Goal: Information Seeking & Learning: Learn about a topic

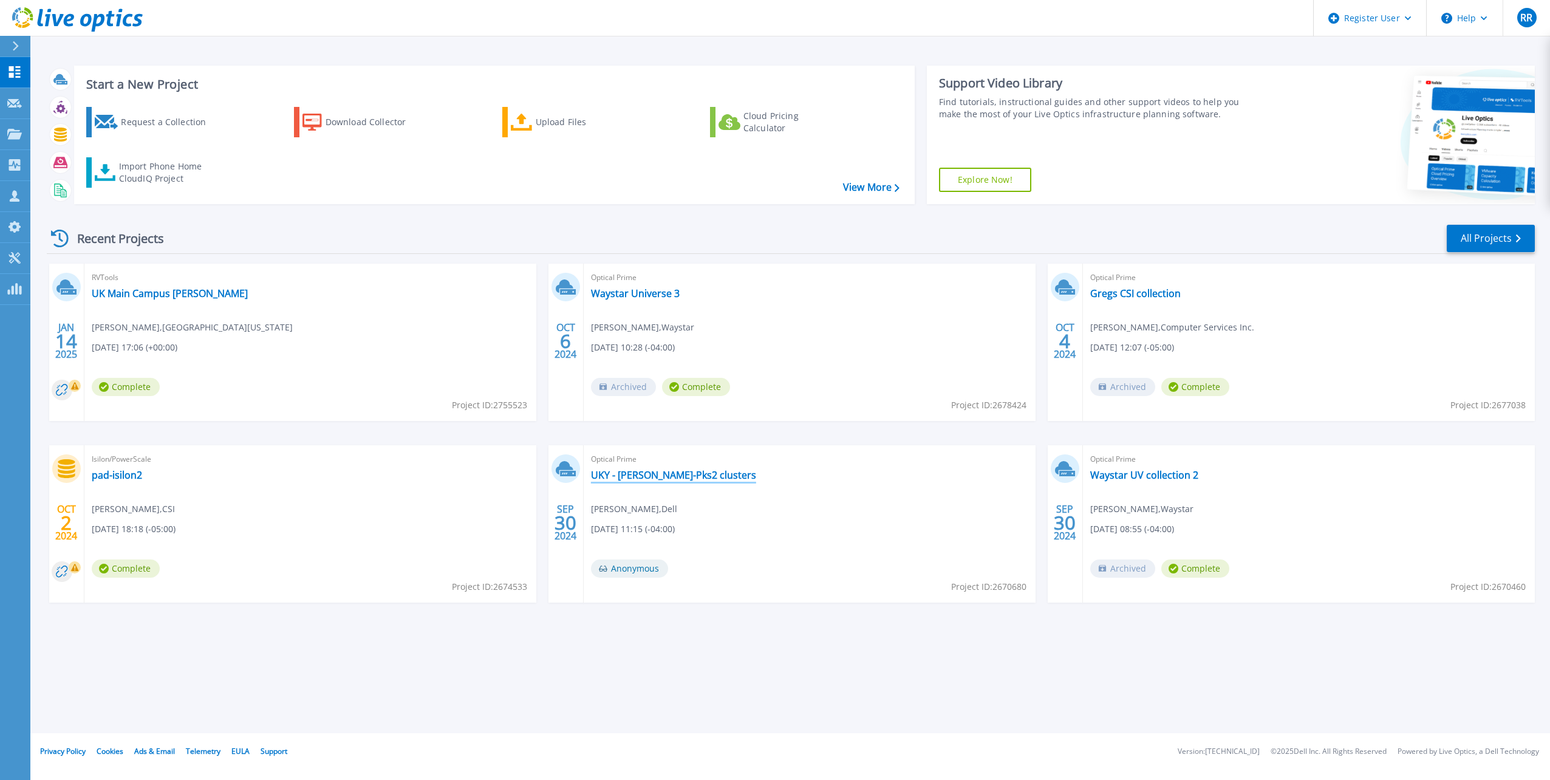
click at [655, 469] on link "UKY - McVey-Pks2 clusters" at bounding box center [673, 475] width 165 height 12
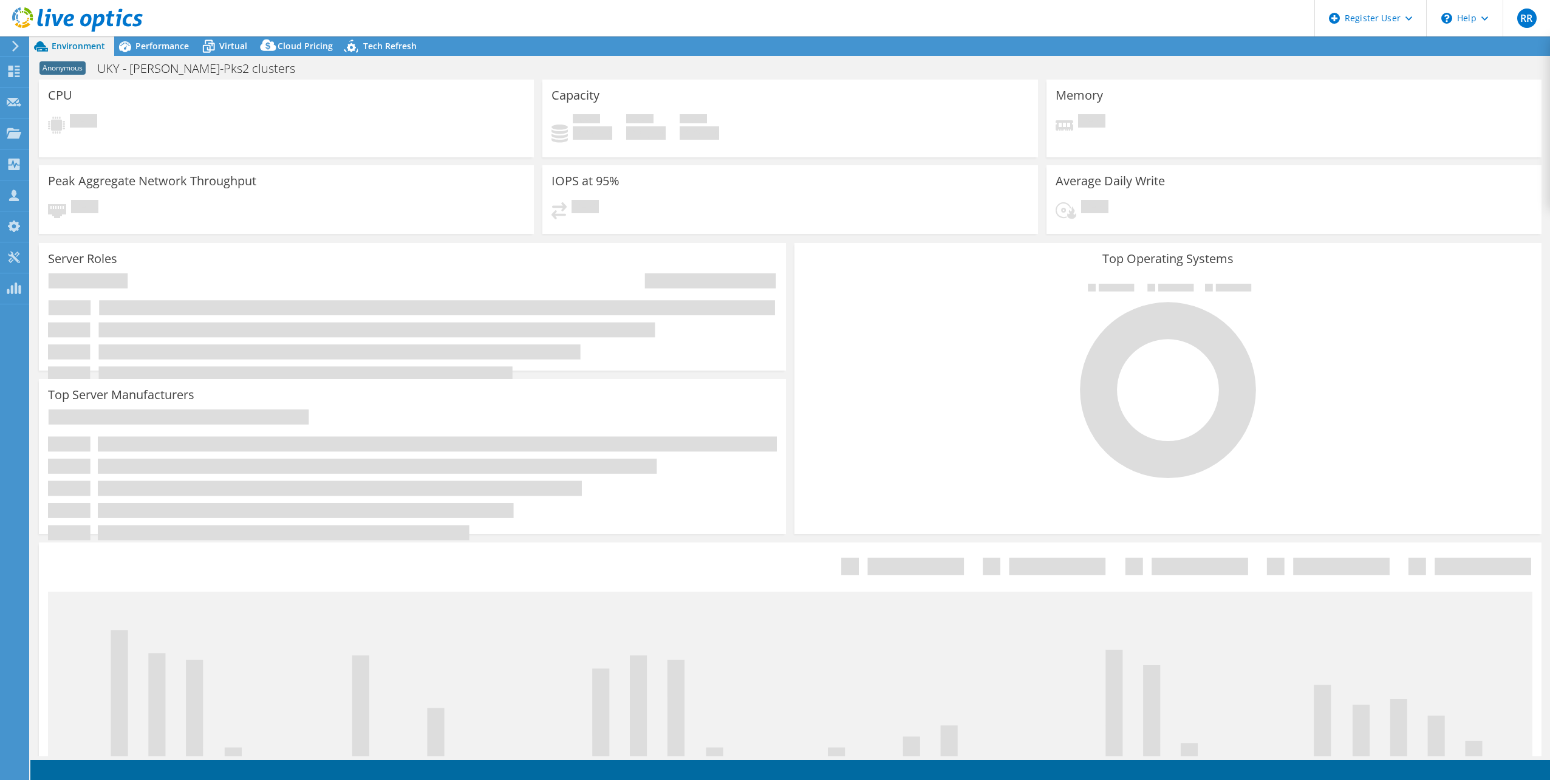
select select "USD"
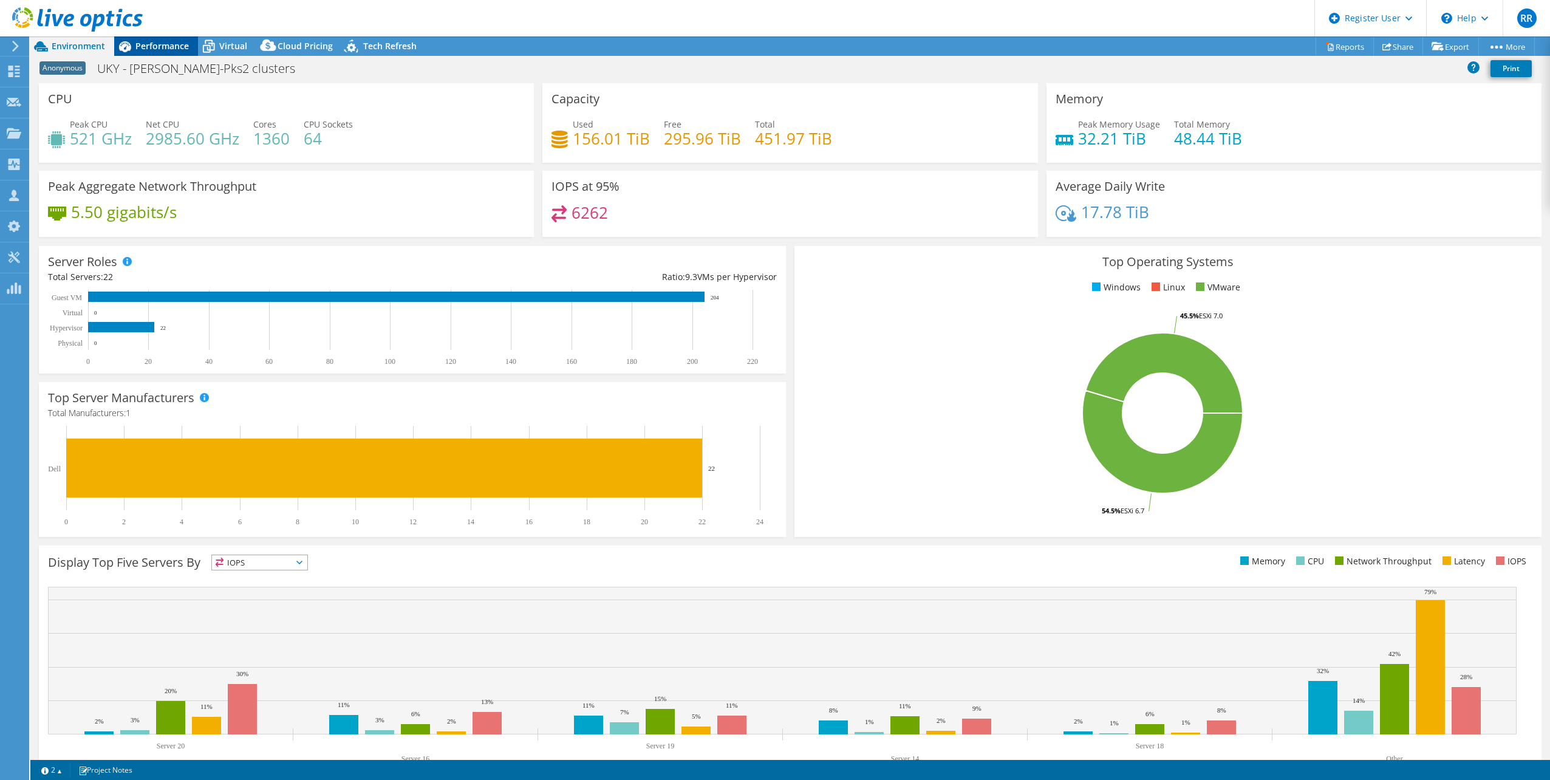
click at [166, 43] on span "Performance" at bounding box center [161, 46] width 53 height 12
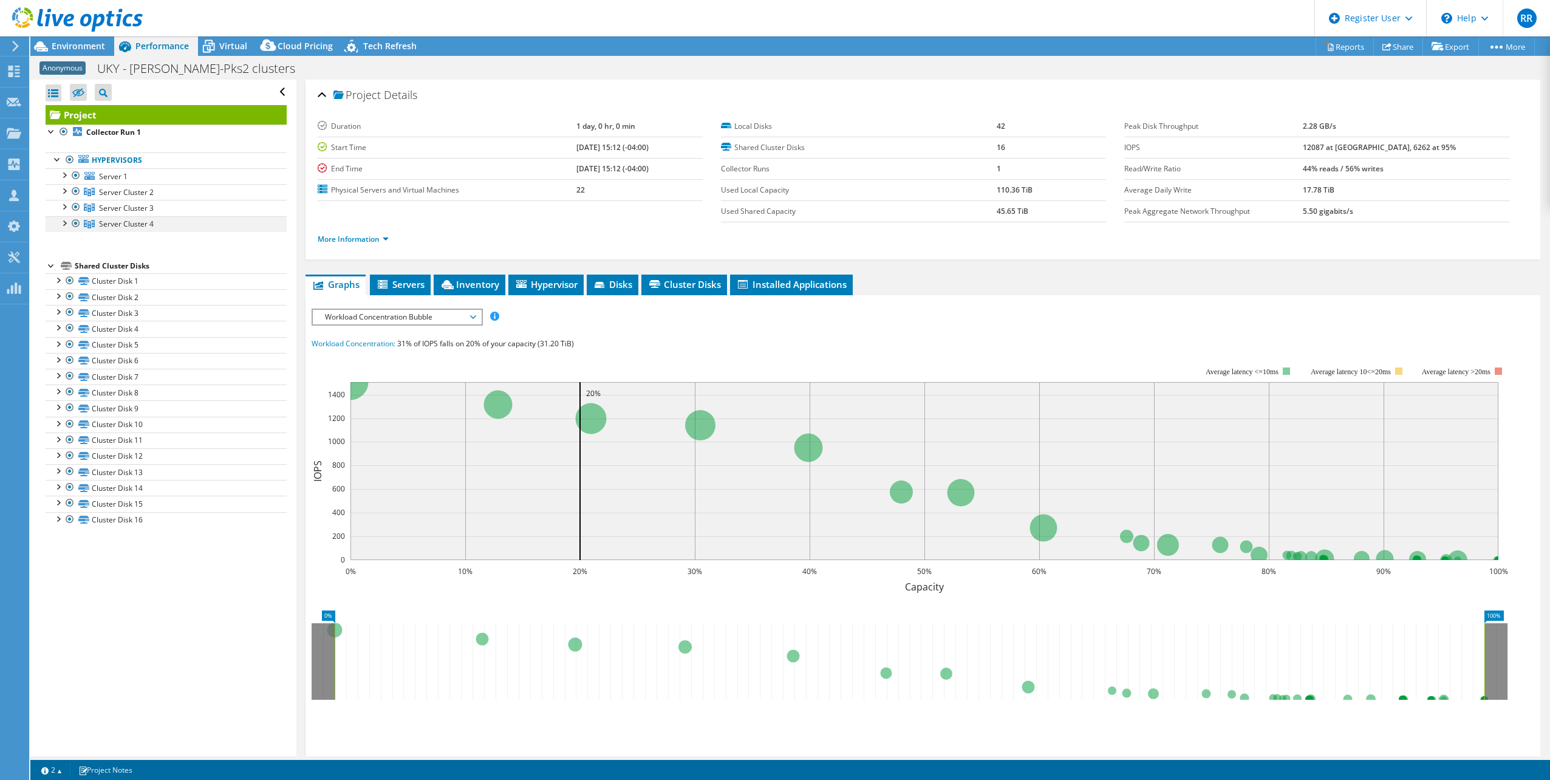
click at [64, 223] on div at bounding box center [64, 222] width 12 height 12
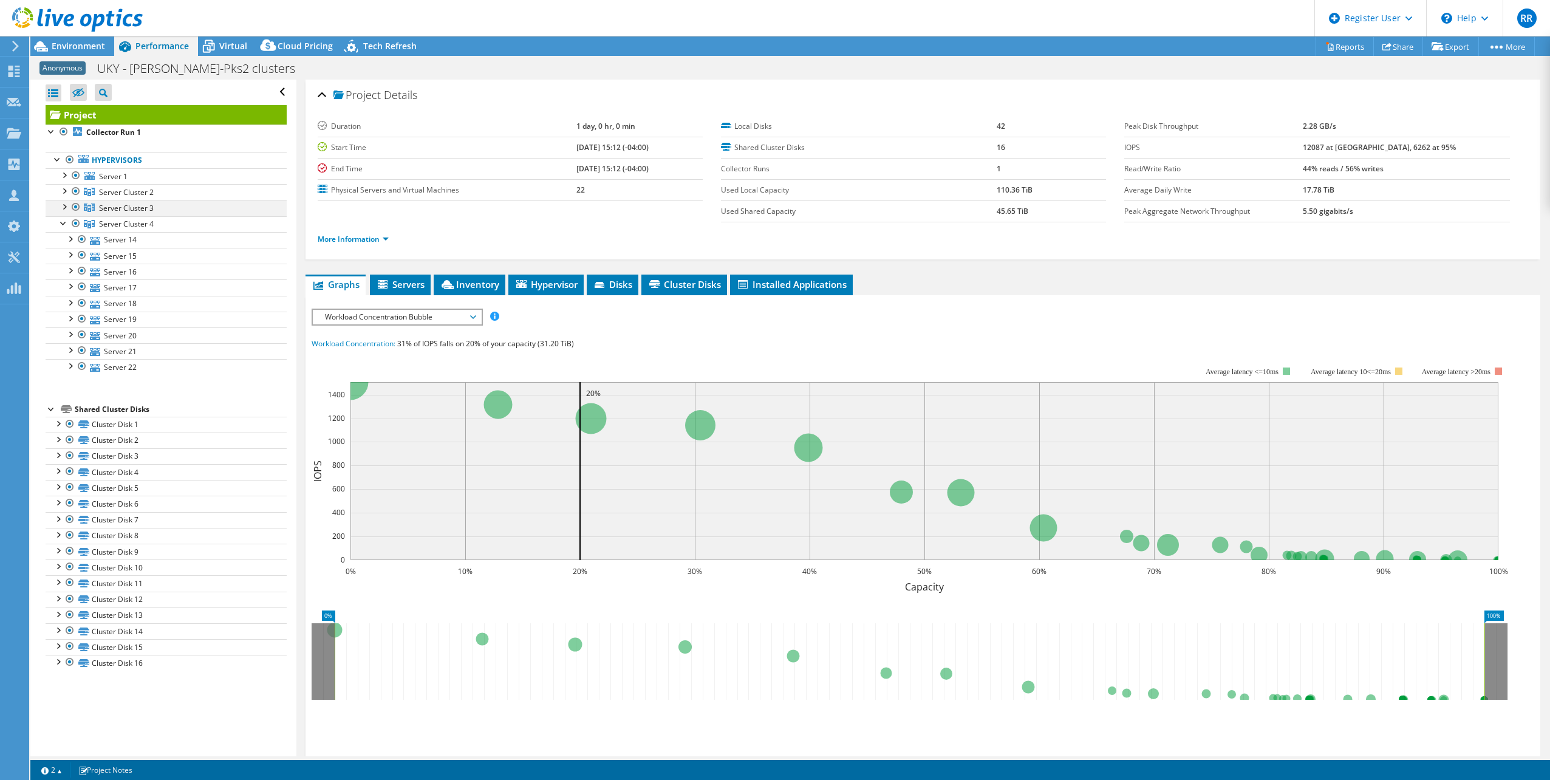
click at [64, 210] on div at bounding box center [64, 206] width 12 height 12
click at [62, 194] on div at bounding box center [64, 190] width 12 height 12
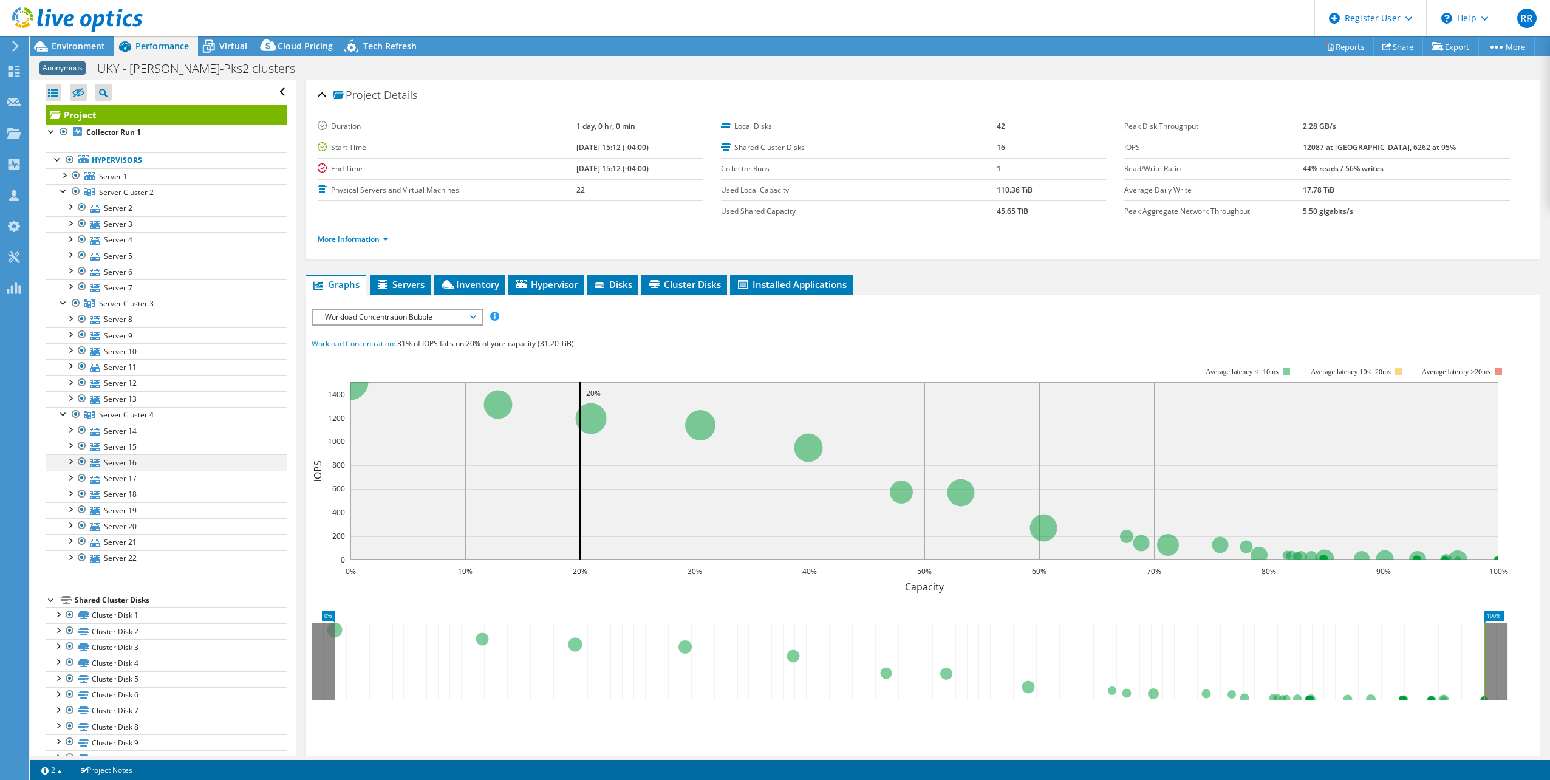
click at [69, 462] on div at bounding box center [70, 460] width 12 height 12
click at [452, 284] on icon at bounding box center [448, 284] width 12 height 9
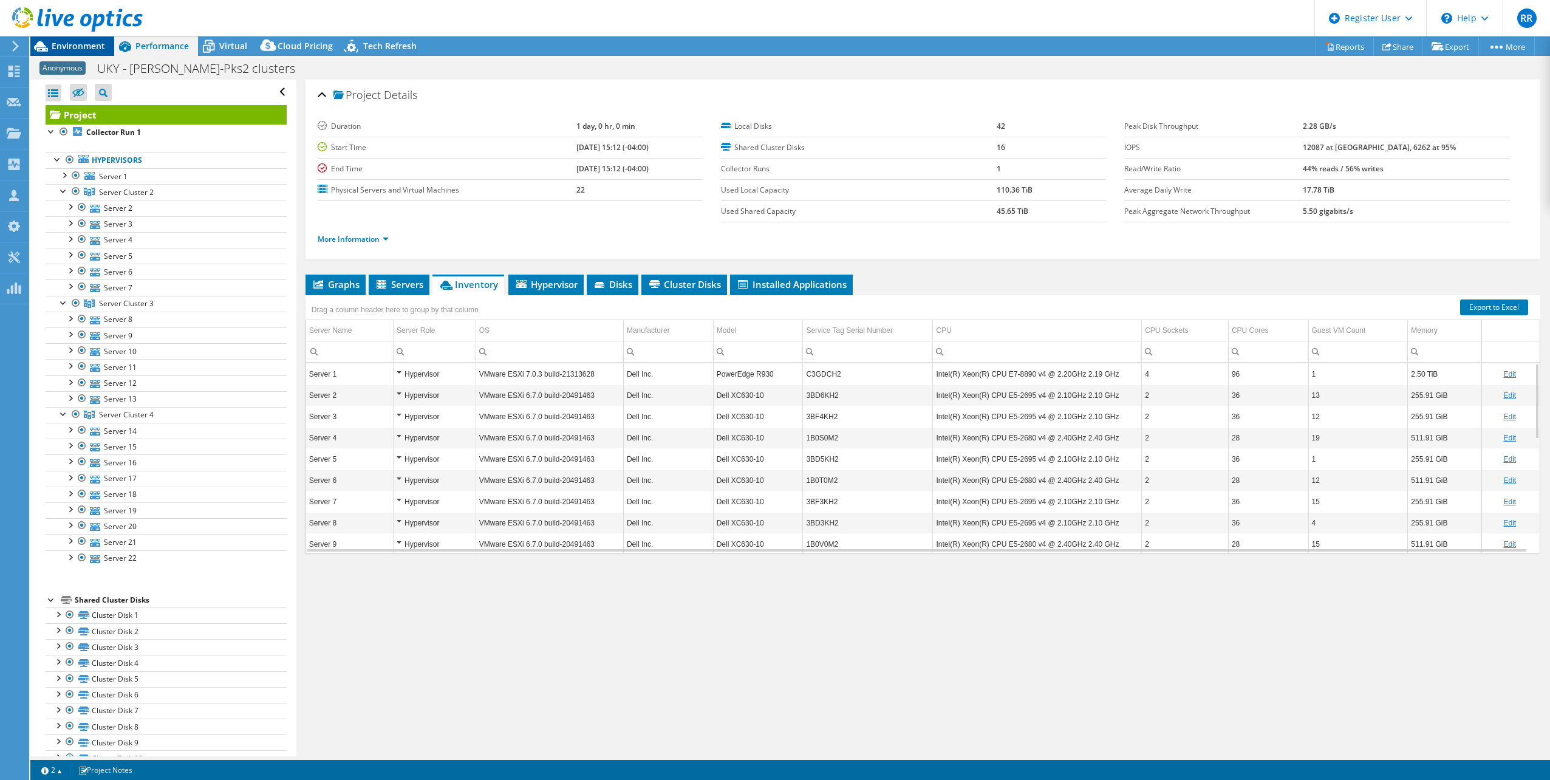
click at [53, 46] on span "Environment" at bounding box center [78, 46] width 53 height 12
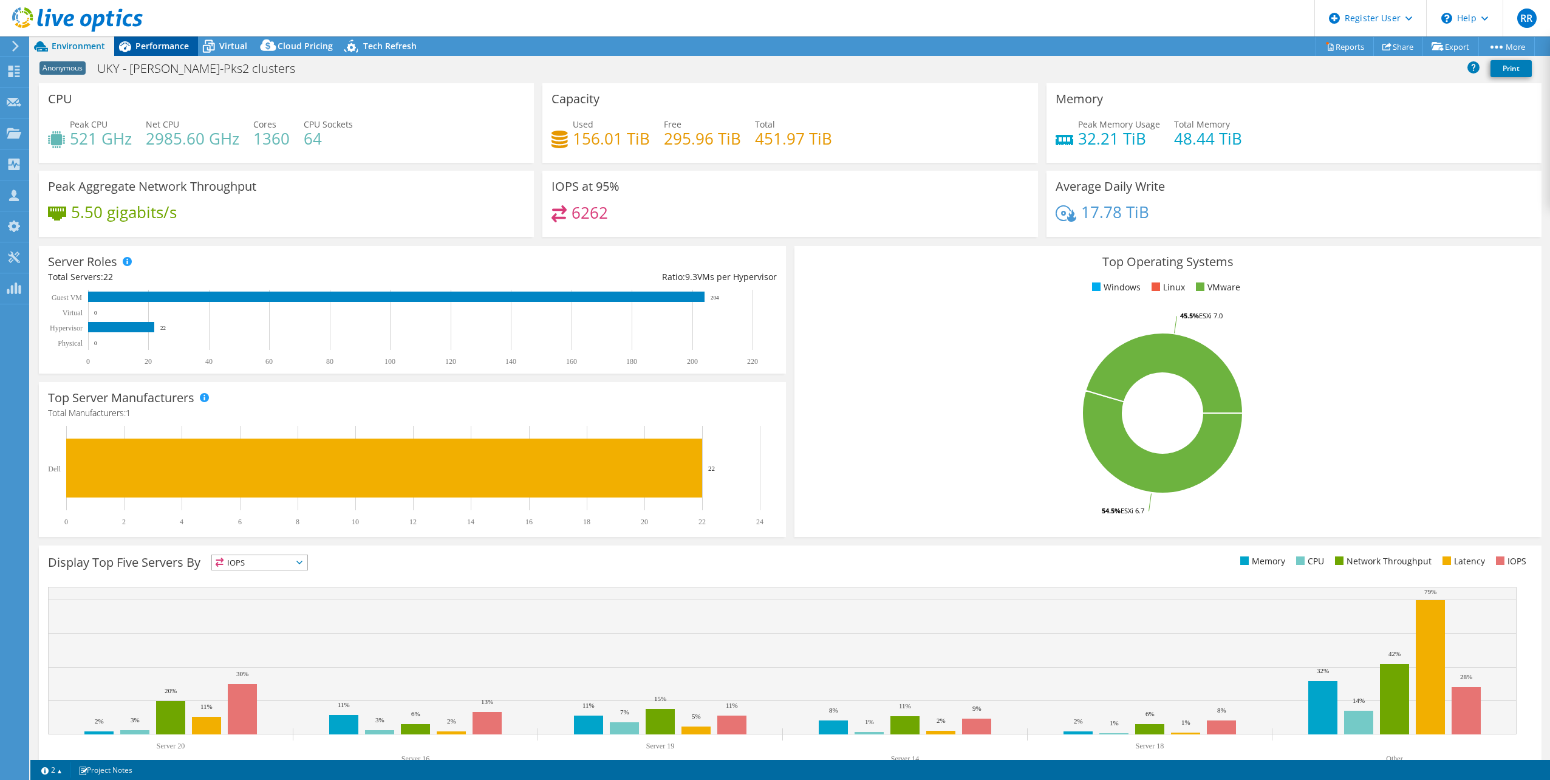
click at [150, 46] on span "Performance" at bounding box center [161, 46] width 53 height 12
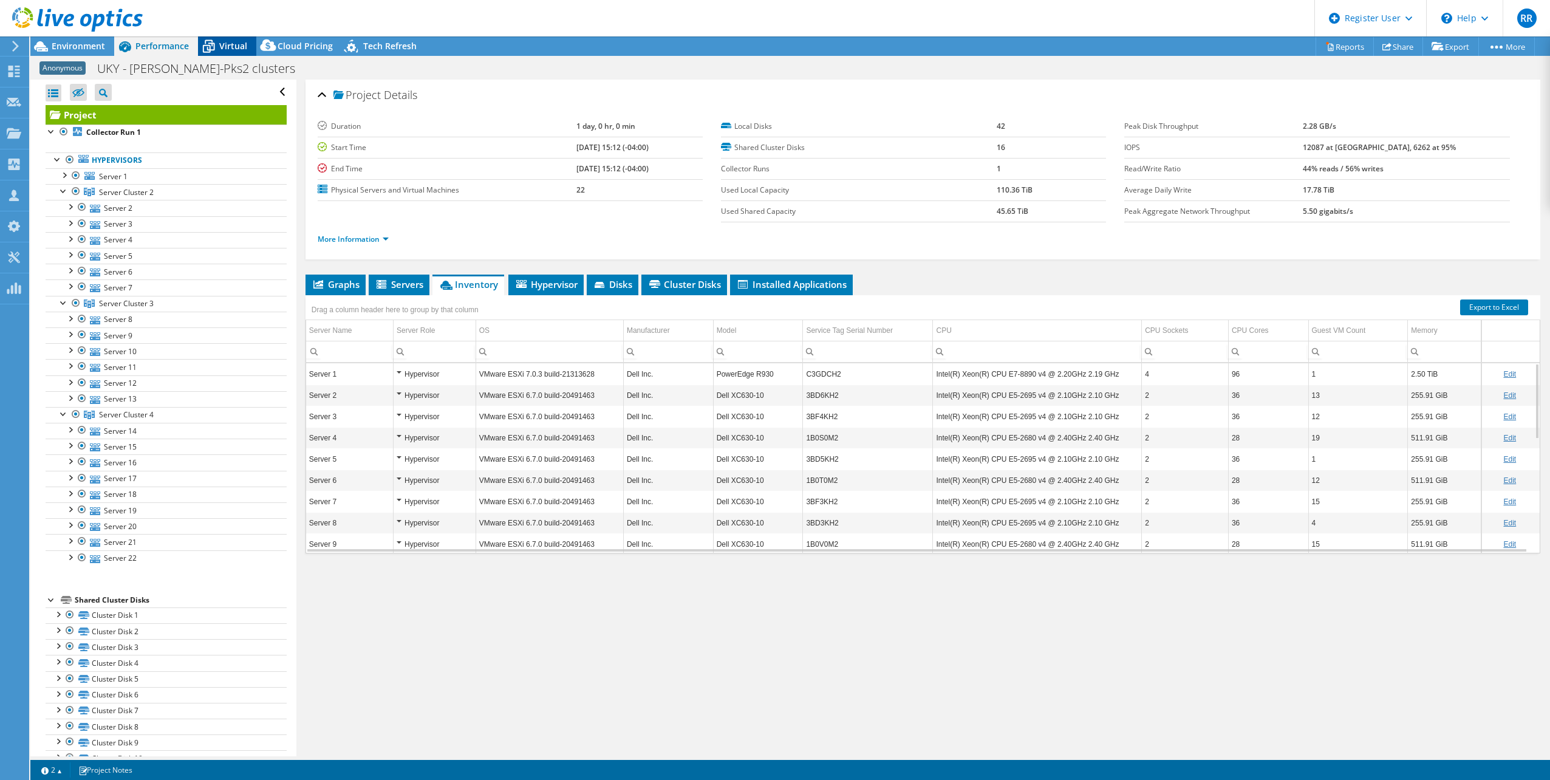
click at [230, 46] on span "Virtual" at bounding box center [233, 46] width 28 height 12
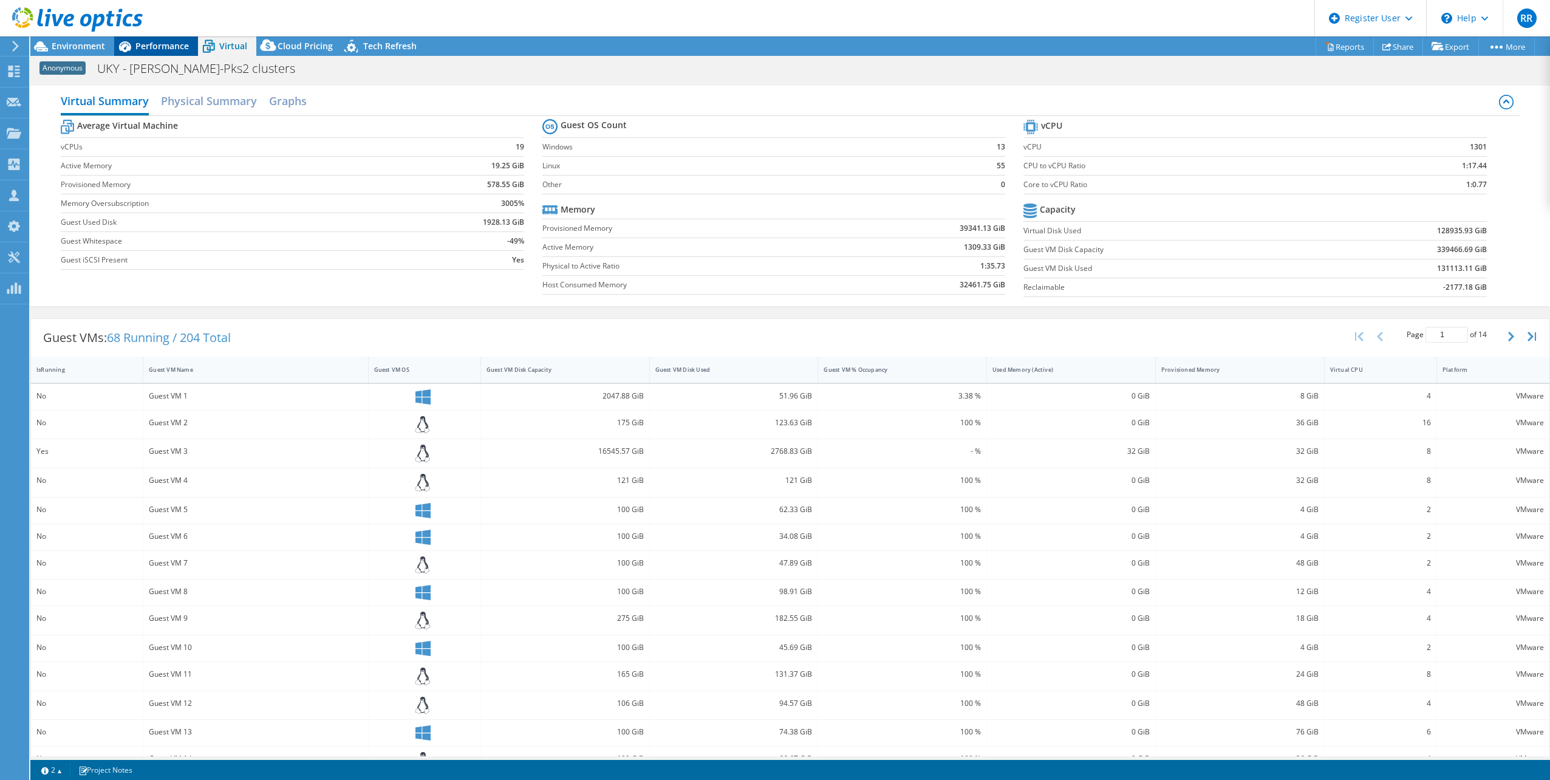
click at [159, 46] on span "Performance" at bounding box center [161, 46] width 53 height 12
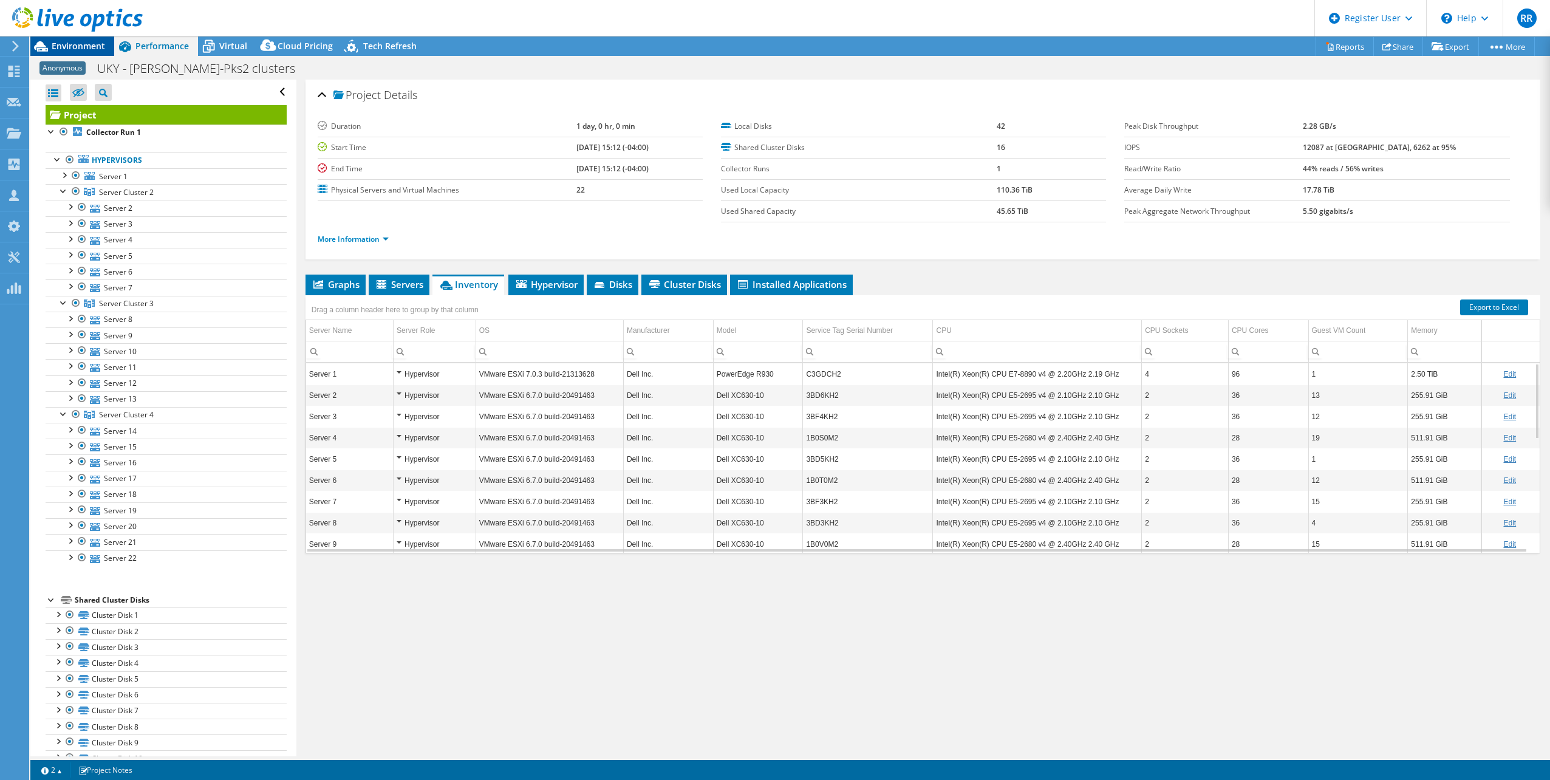
click at [67, 48] on span "Environment" at bounding box center [78, 46] width 53 height 12
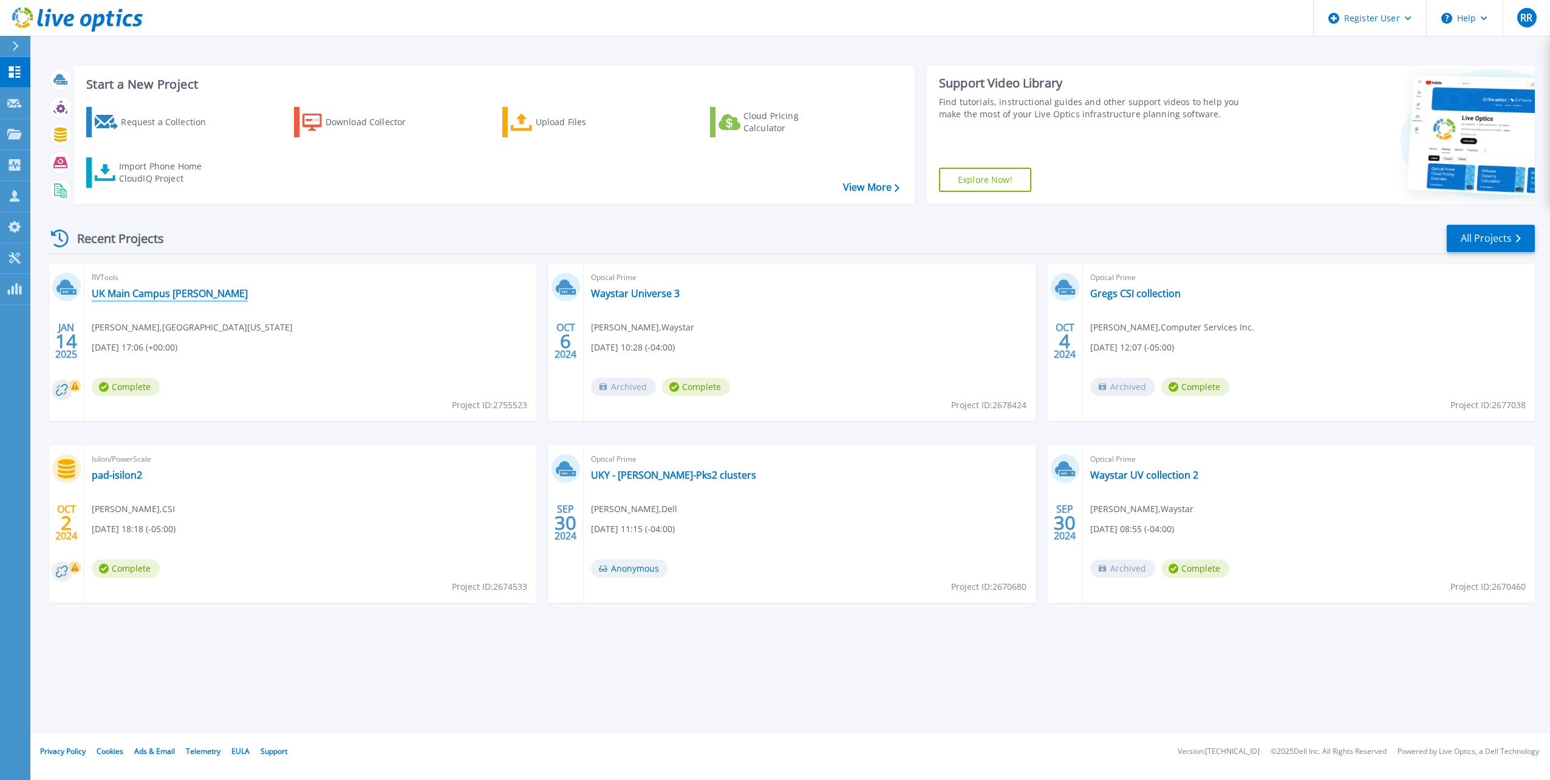
click at [162, 296] on link "UK Main Campus VM Fard" at bounding box center [170, 293] width 156 height 12
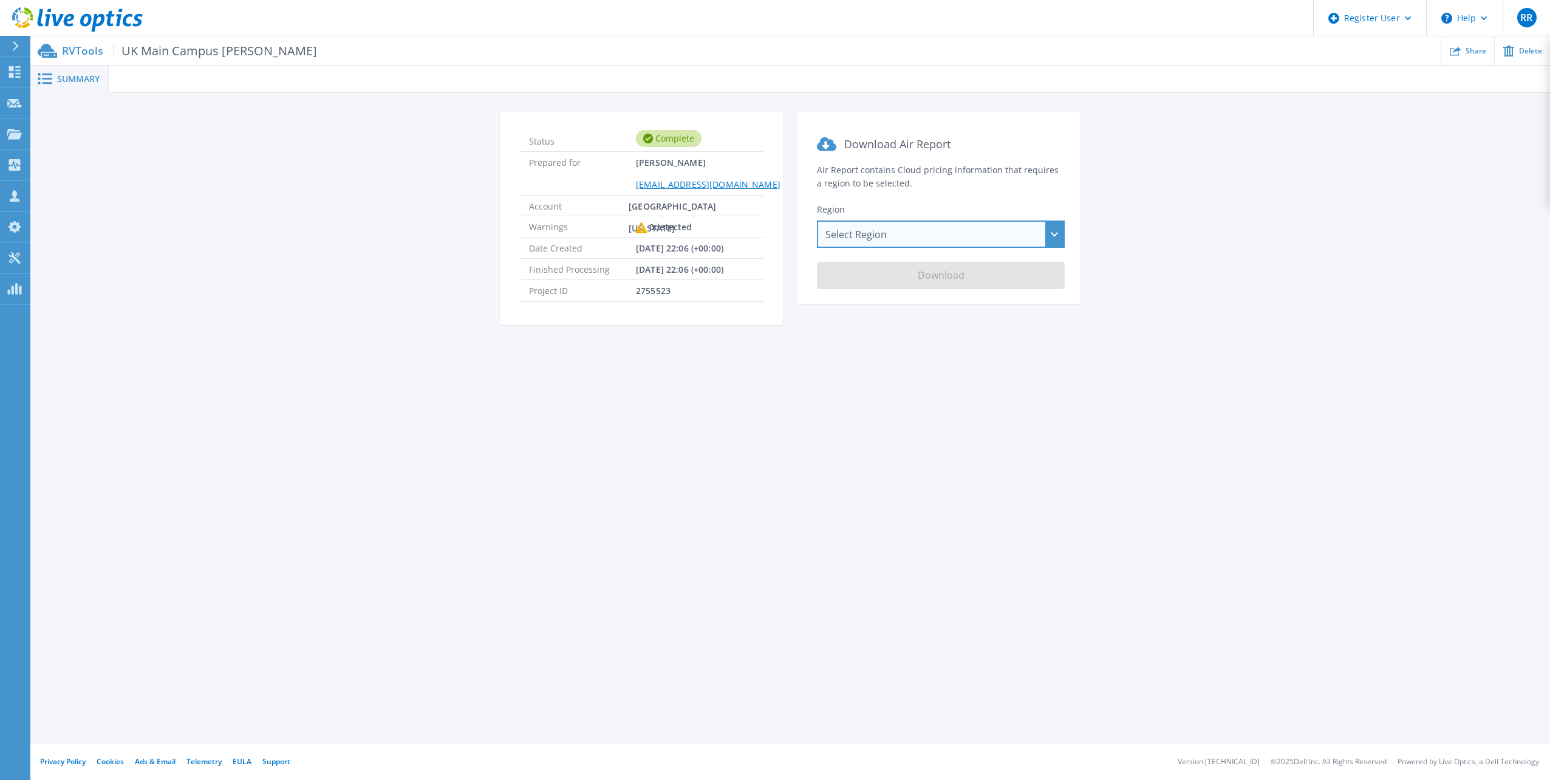
click at [1053, 238] on div "Select Region Asia Pacific (Hong Kong) Asia Pacific (Mumbai) Asia Pacific (Seou…" at bounding box center [941, 234] width 248 height 27
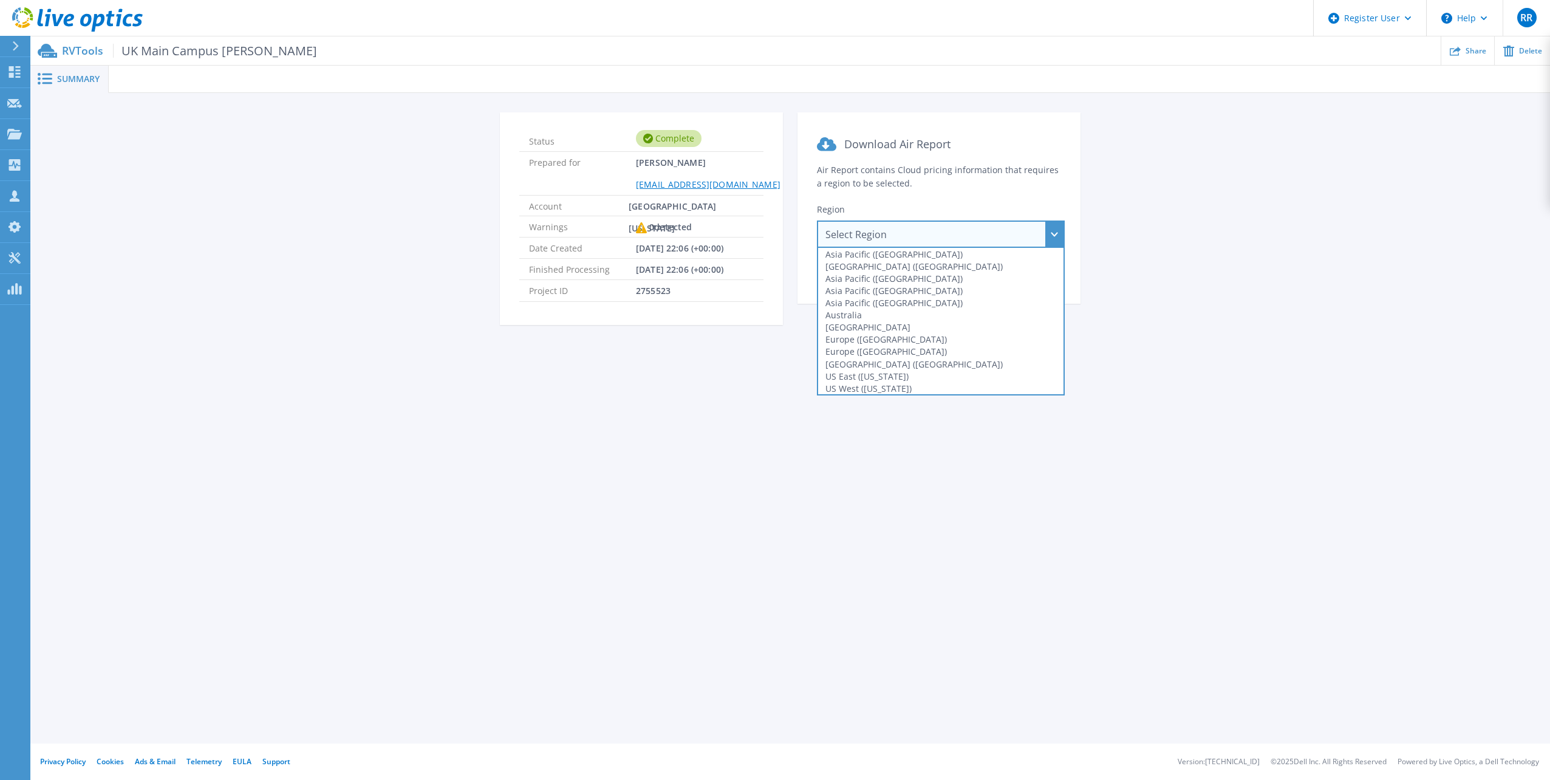
click at [1053, 238] on div "Select Region Asia Pacific (Hong Kong) Asia Pacific (Mumbai) Asia Pacific (Seou…" at bounding box center [941, 234] width 248 height 27
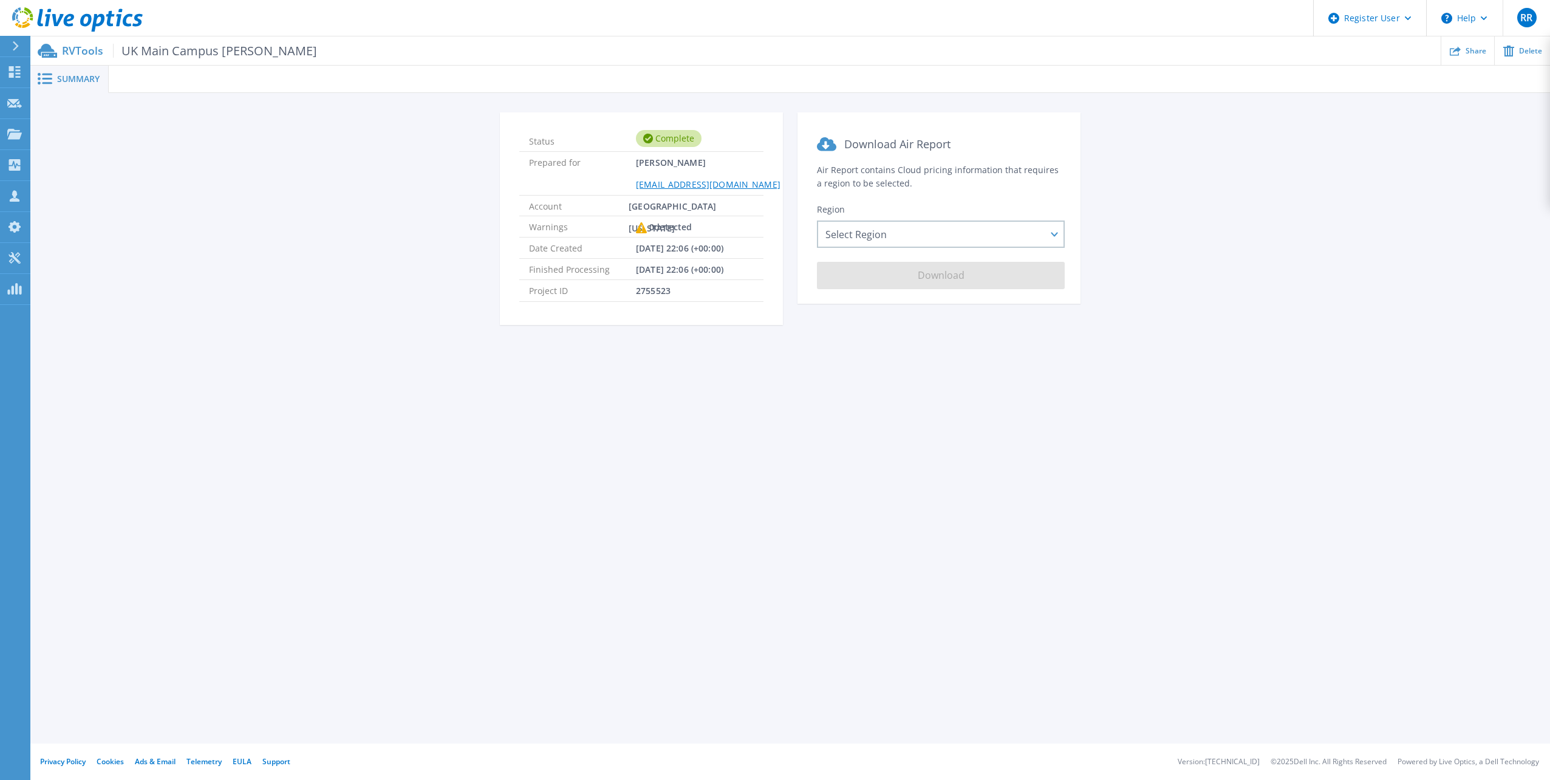
click at [73, 84] on div "Summary" at bounding box center [69, 79] width 78 height 27
click at [55, 76] on span at bounding box center [43, 79] width 27 height 12
click at [55, 47] on icon at bounding box center [47, 51] width 19 height 14
click at [63, 50] on p "RVTools UK Main Campus VM Fard" at bounding box center [189, 51] width 255 height 14
click at [85, 49] on p "RVTools UK Main Campus VM Fard" at bounding box center [189, 51] width 255 height 14
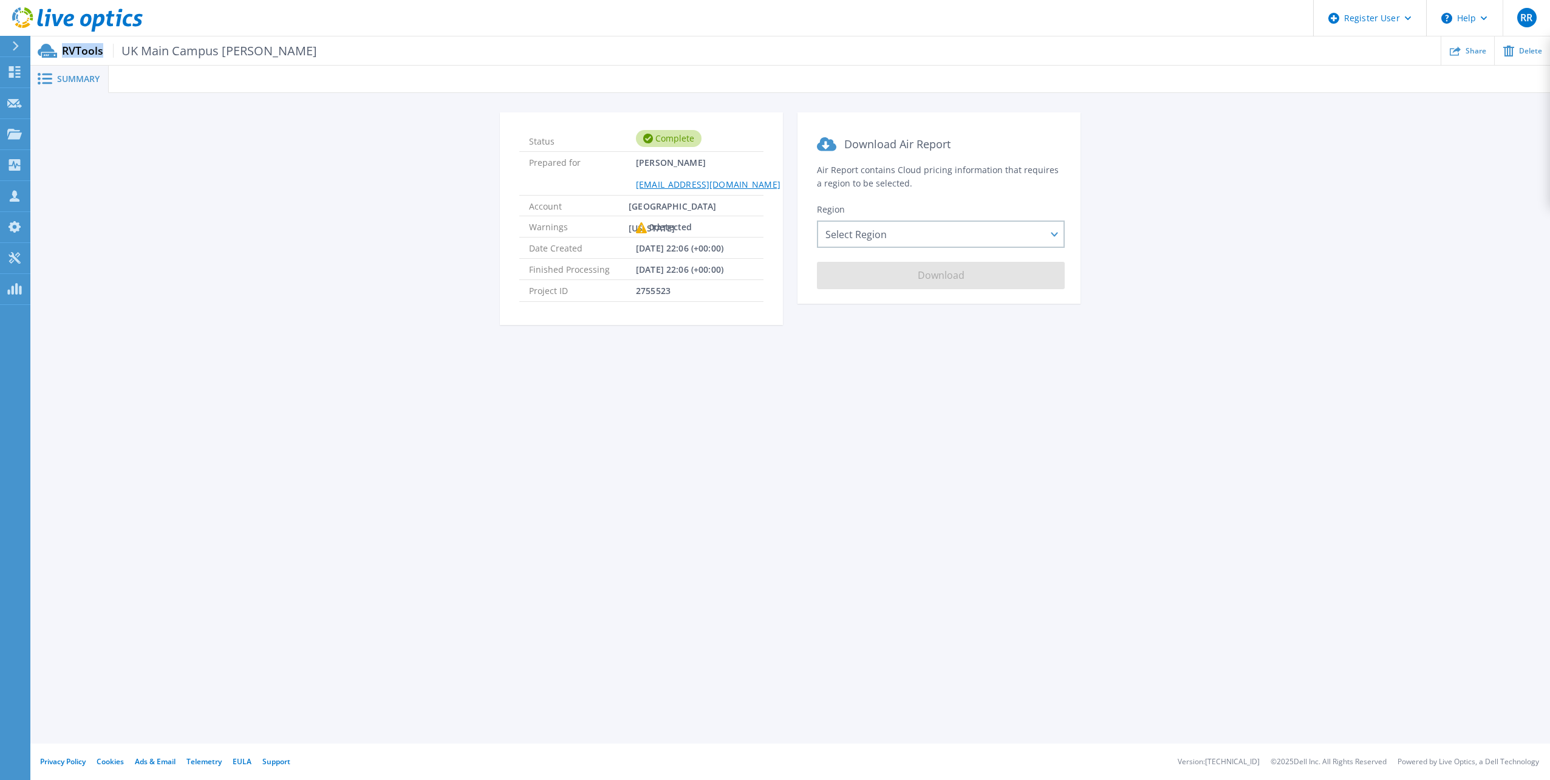
click at [85, 49] on p "RVTools UK Main Campus VM Fard" at bounding box center [189, 51] width 255 height 14
drag, startPoint x: 85, startPoint y: 49, endPoint x: 13, endPoint y: 44, distance: 72.5
click at [13, 44] on icon at bounding box center [15, 46] width 7 height 10
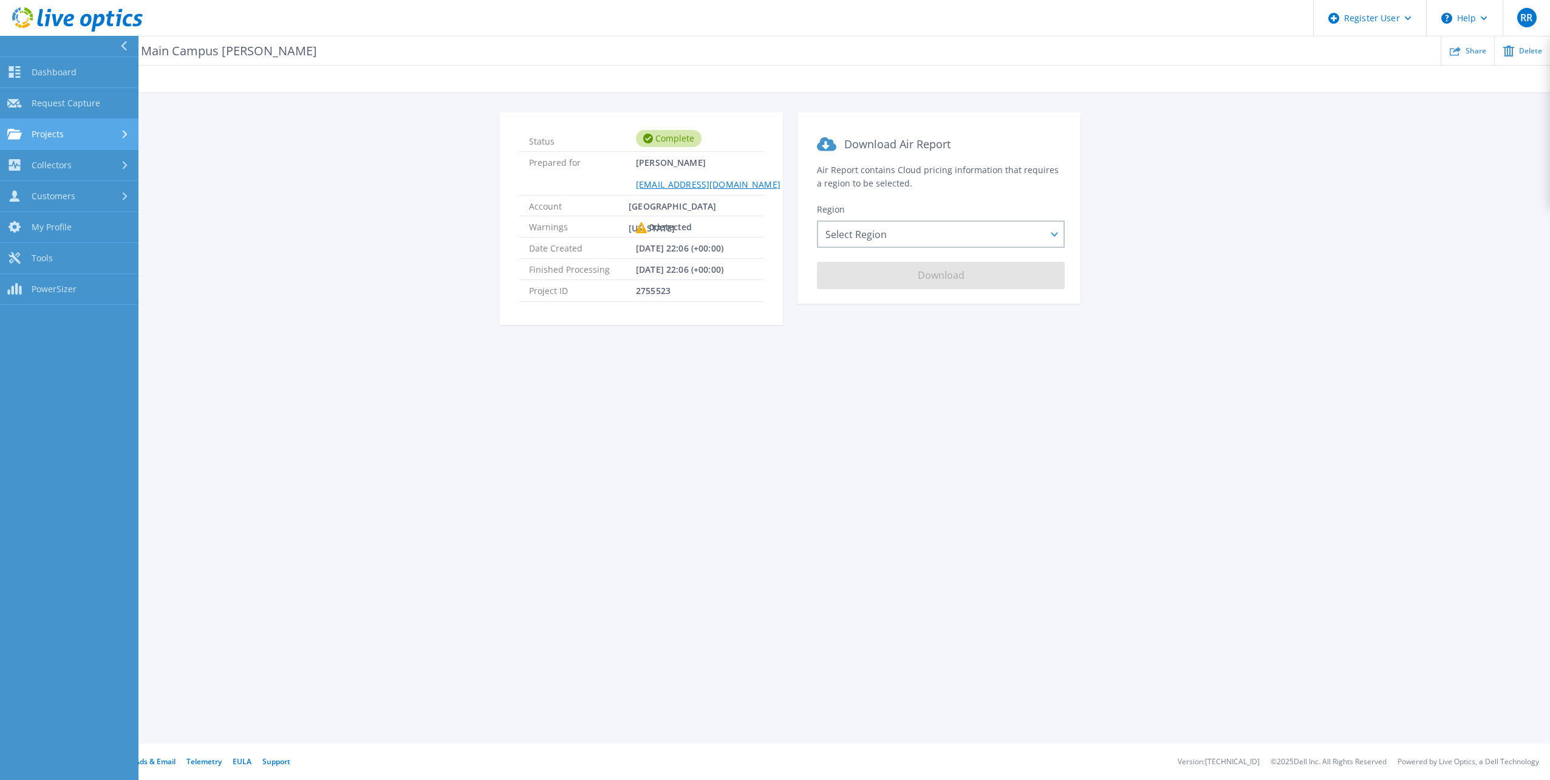
click at [70, 129] on div "Projects" at bounding box center [69, 134] width 124 height 11
click at [47, 67] on span "Dashboard" at bounding box center [54, 72] width 45 height 11
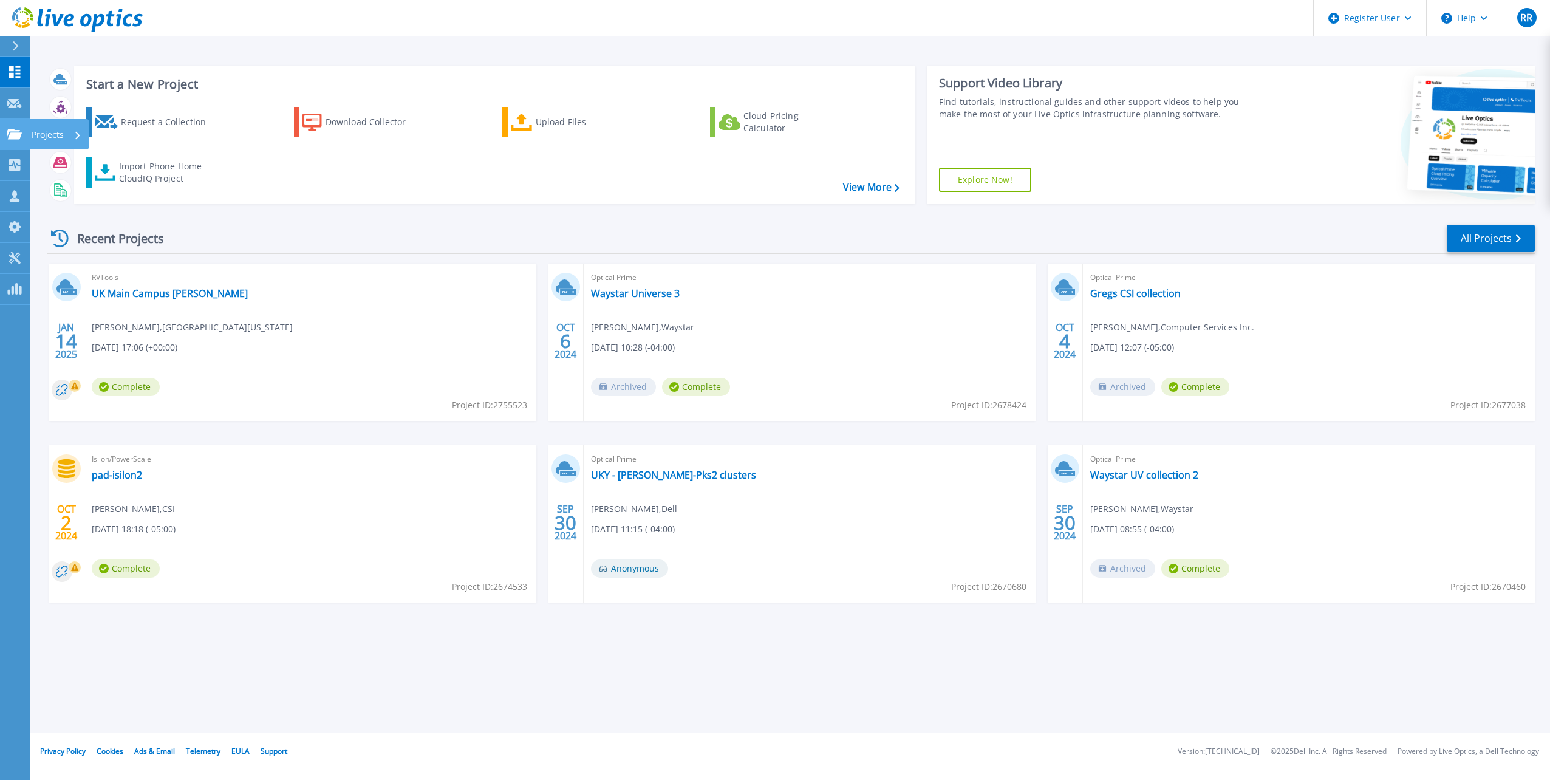
click at [18, 126] on link "Projects Projects" at bounding box center [15, 134] width 30 height 31
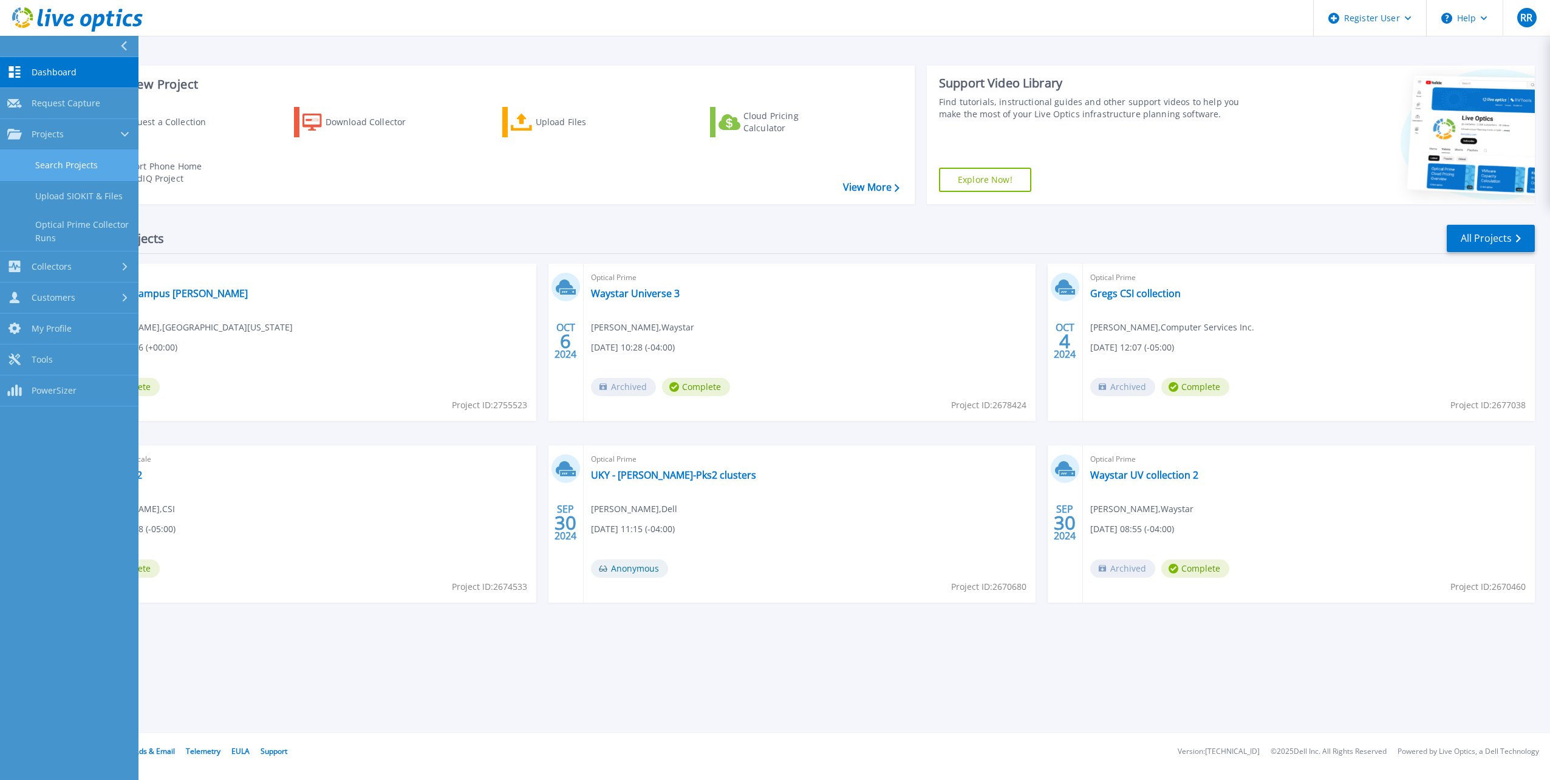
click at [70, 165] on link "Search Projects" at bounding box center [69, 165] width 139 height 31
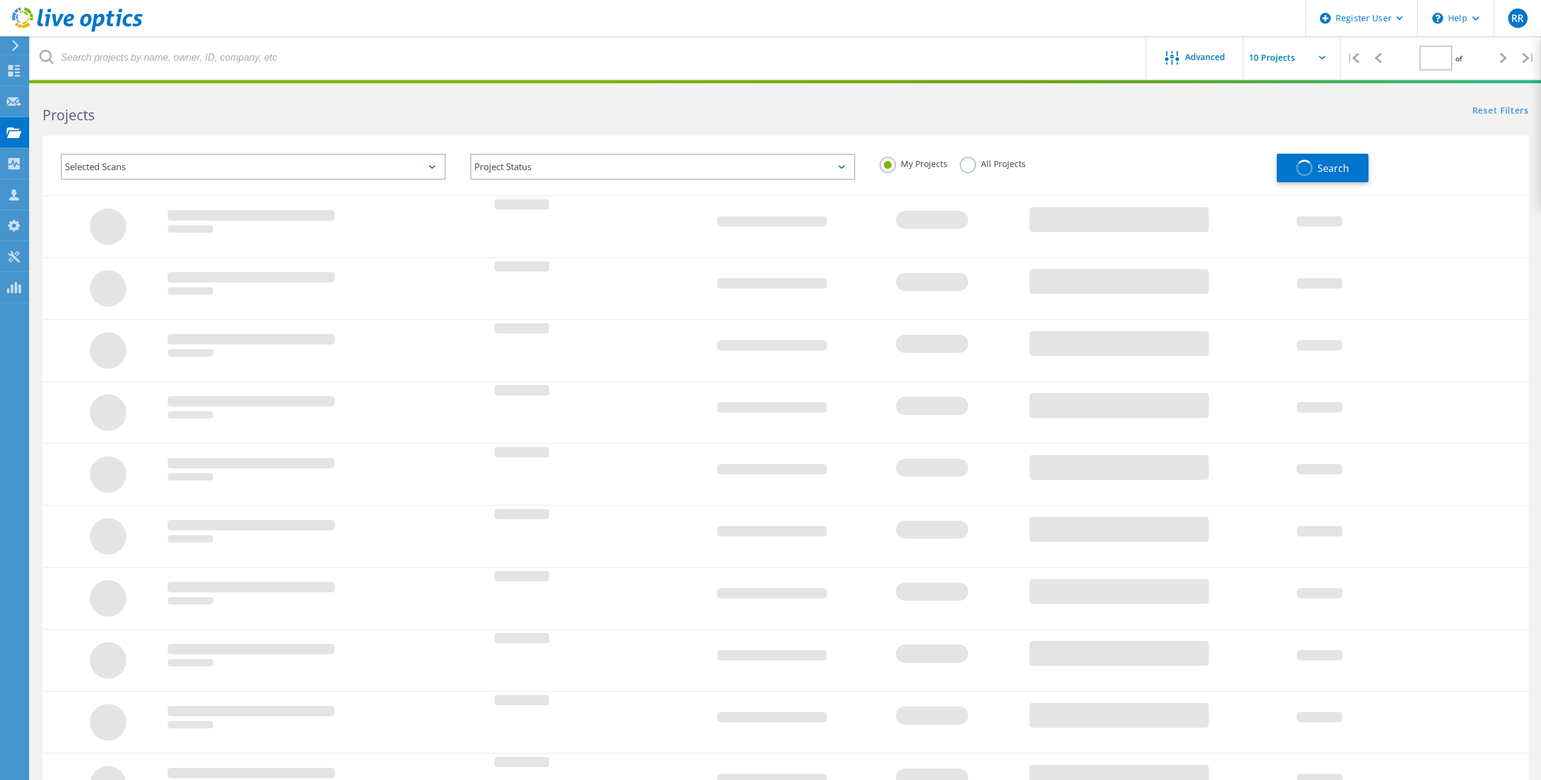
type input "1"
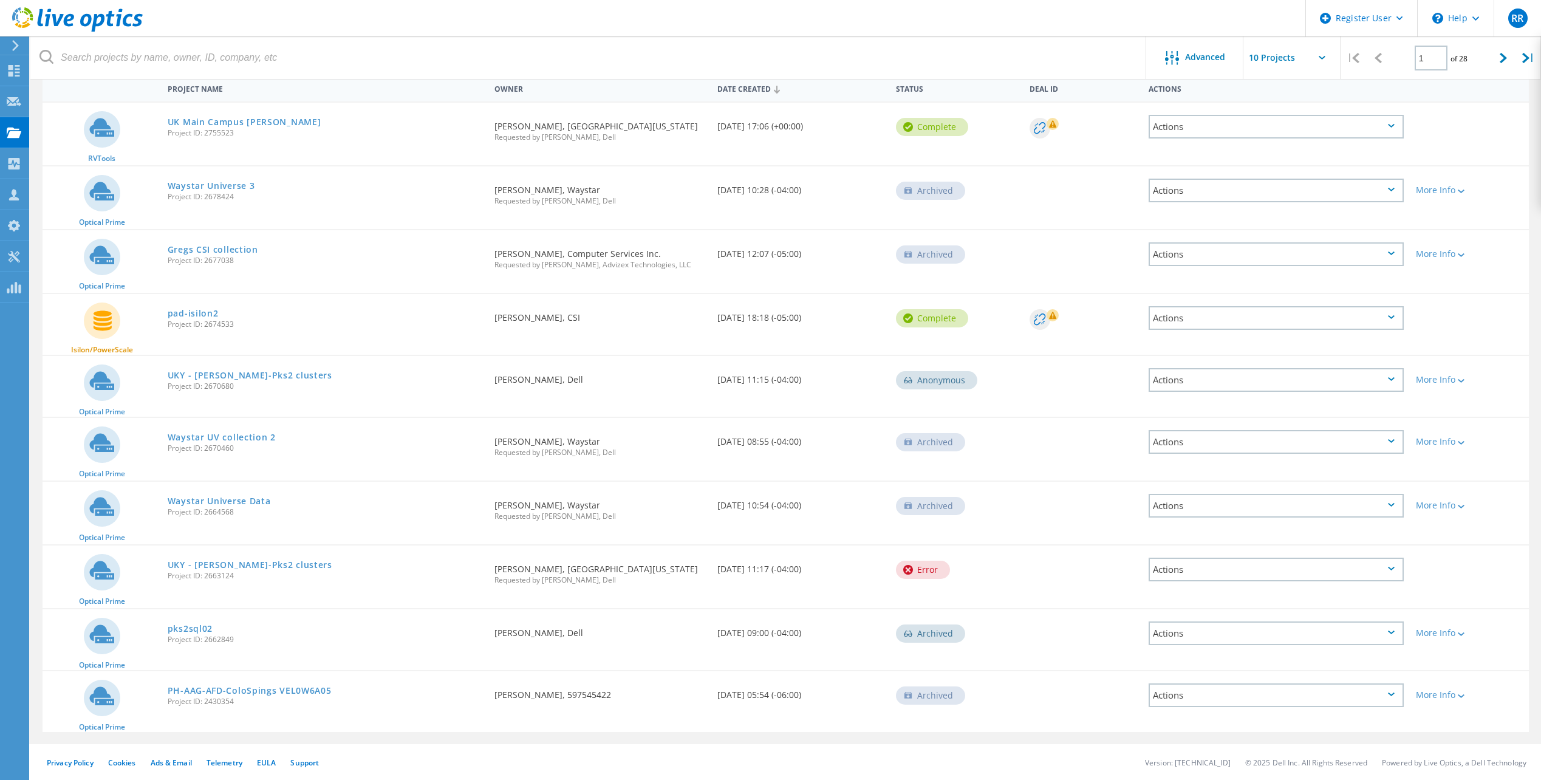
scroll to position [122, 0]
click at [1392, 377] on icon at bounding box center [1391, 379] width 7 height 4
click at [1189, 354] on div "View Project" at bounding box center [1276, 351] width 253 height 19
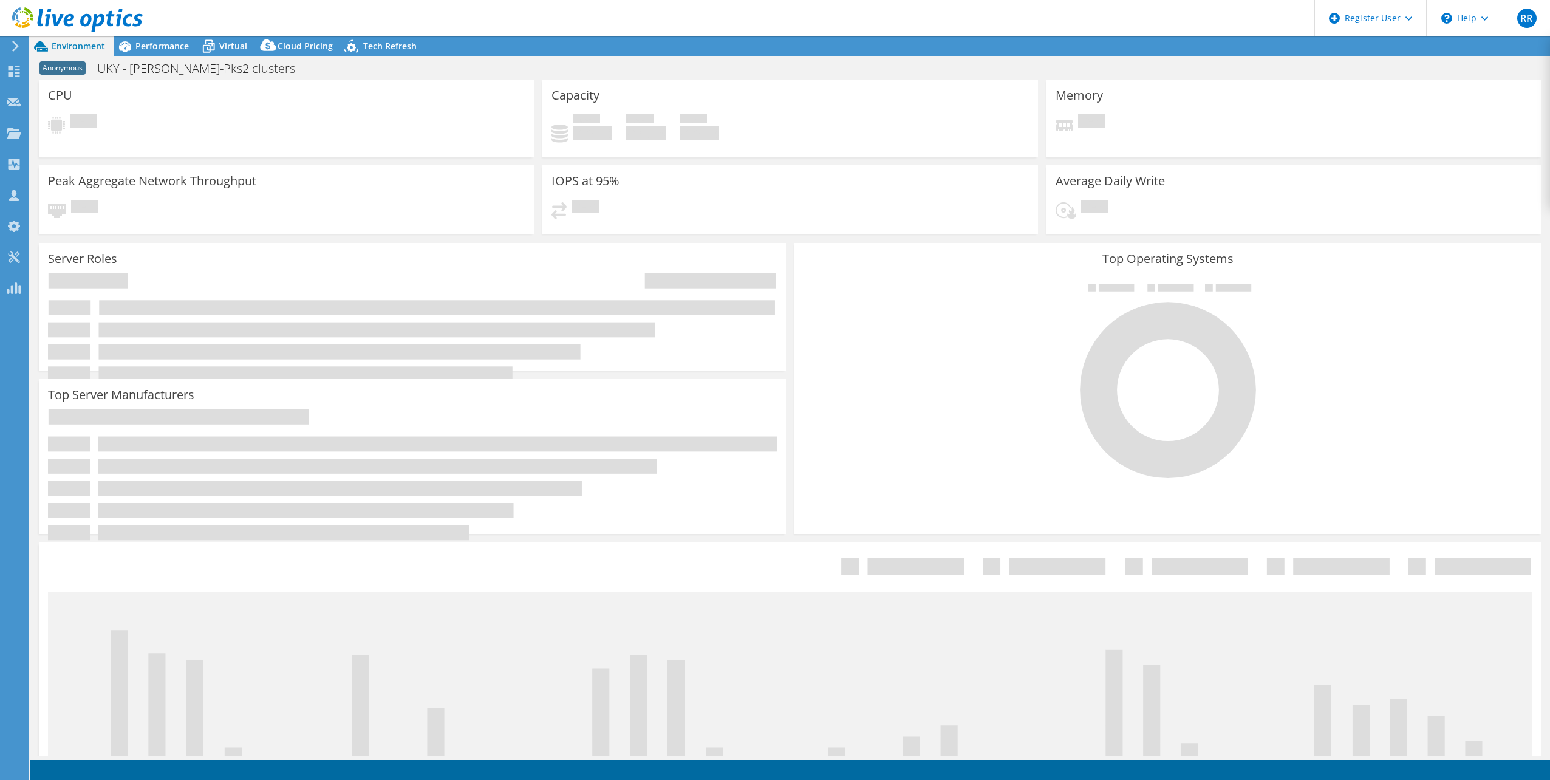
select select "USD"
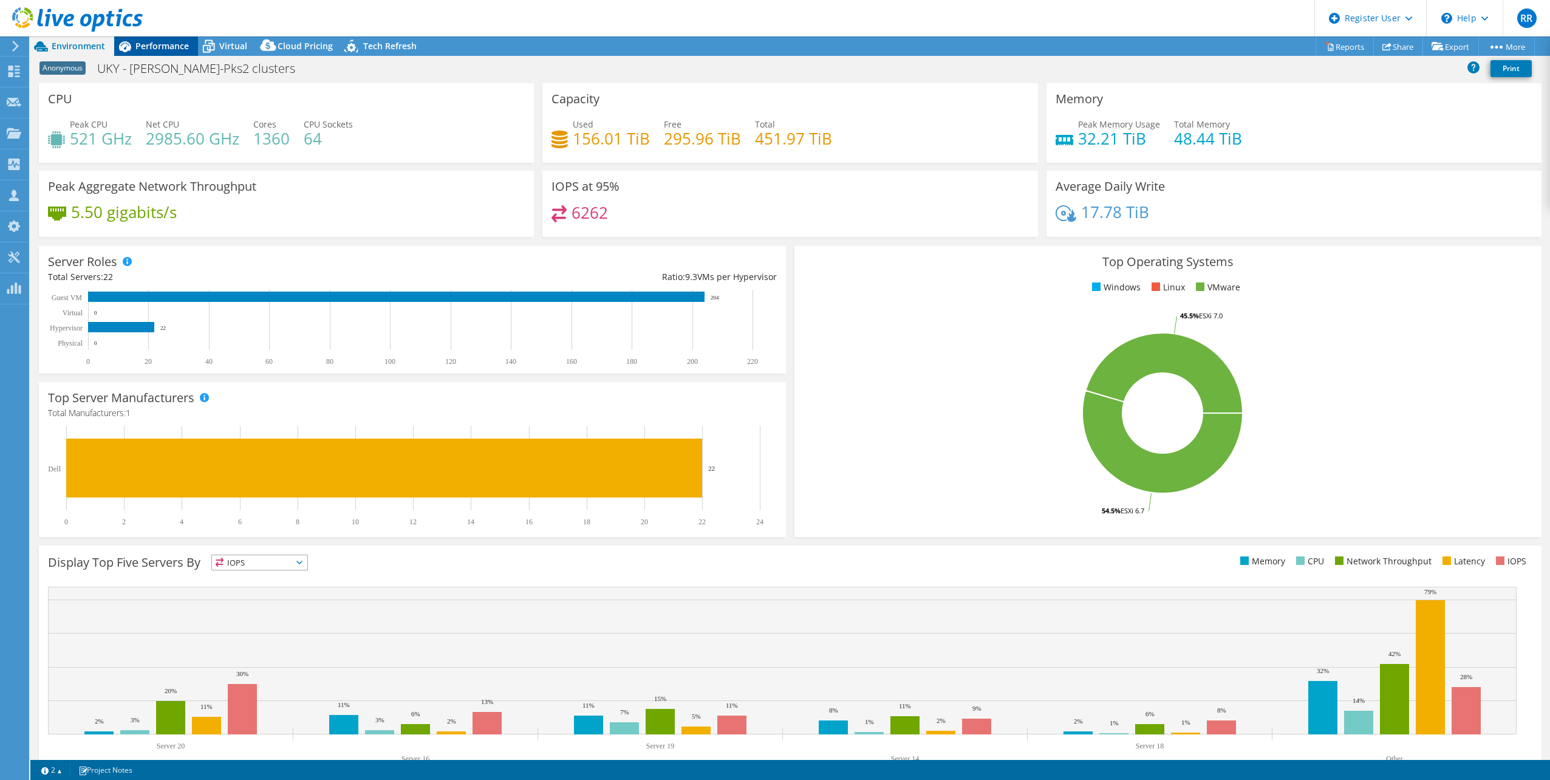
click at [160, 44] on span "Performance" at bounding box center [161, 46] width 53 height 12
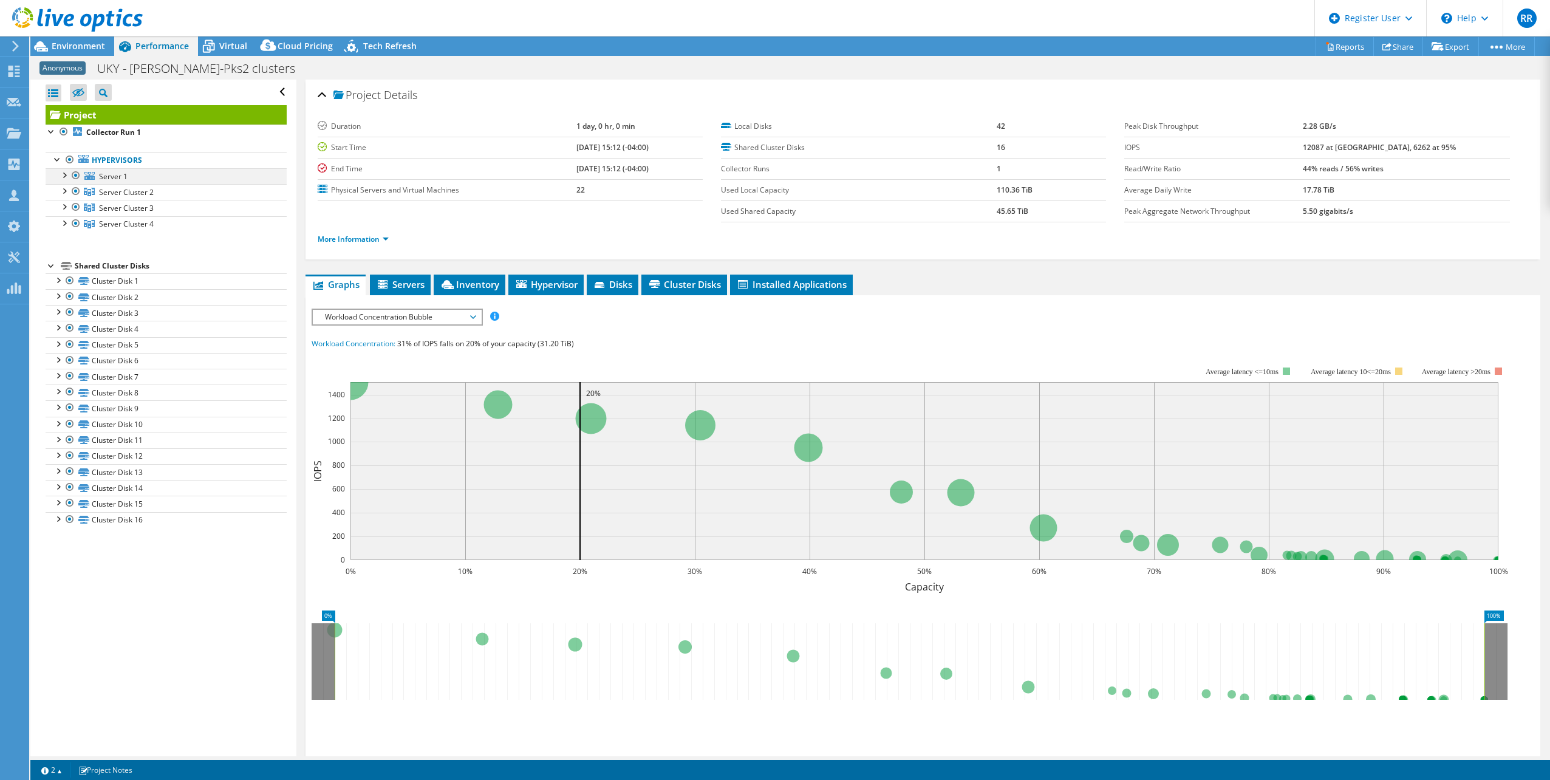
click at [65, 177] on div at bounding box center [64, 174] width 12 height 12
click at [66, 228] on div at bounding box center [64, 234] width 12 height 12
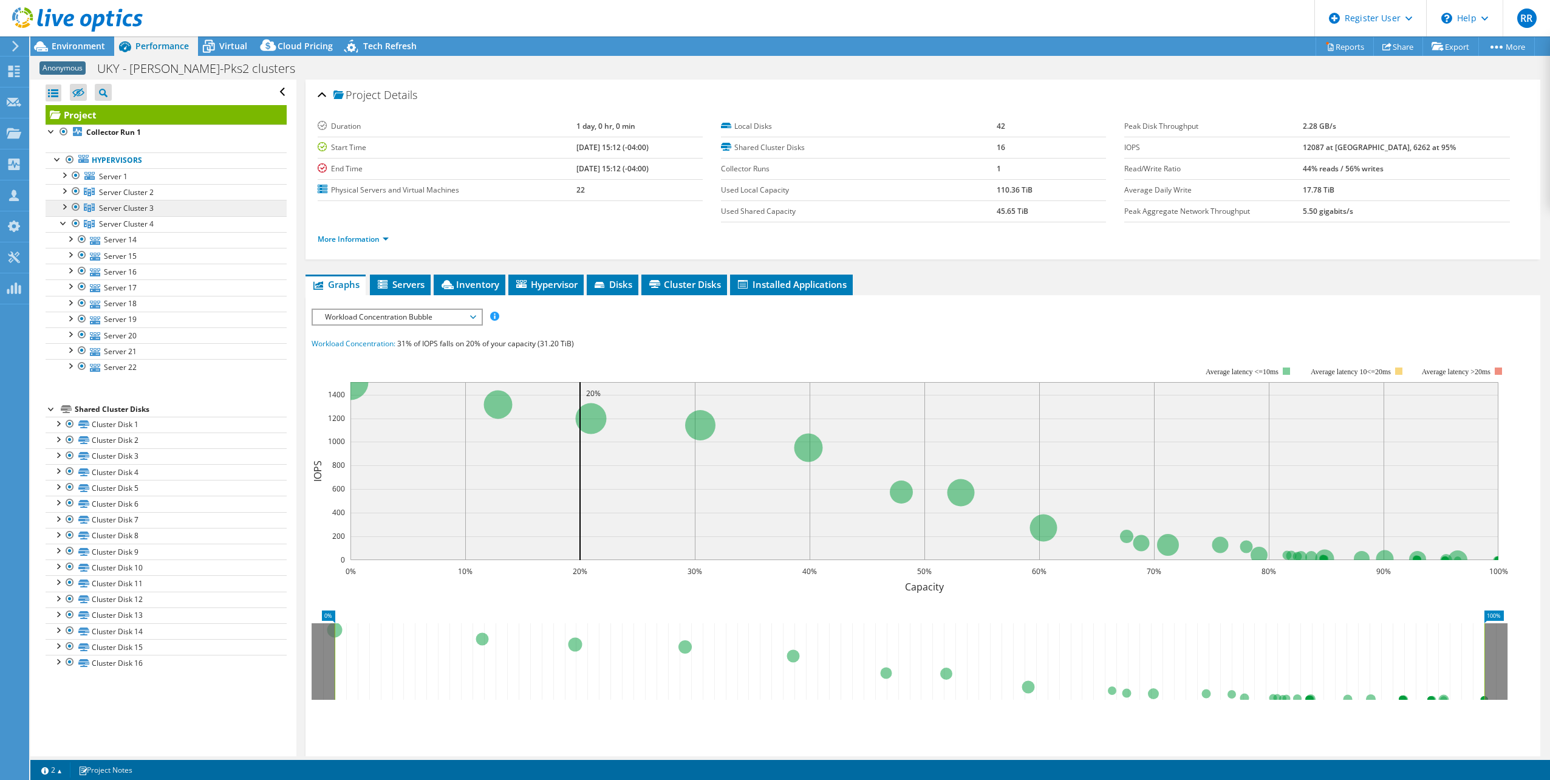
click at [65, 213] on link "Server Cluster 3" at bounding box center [166, 208] width 241 height 16
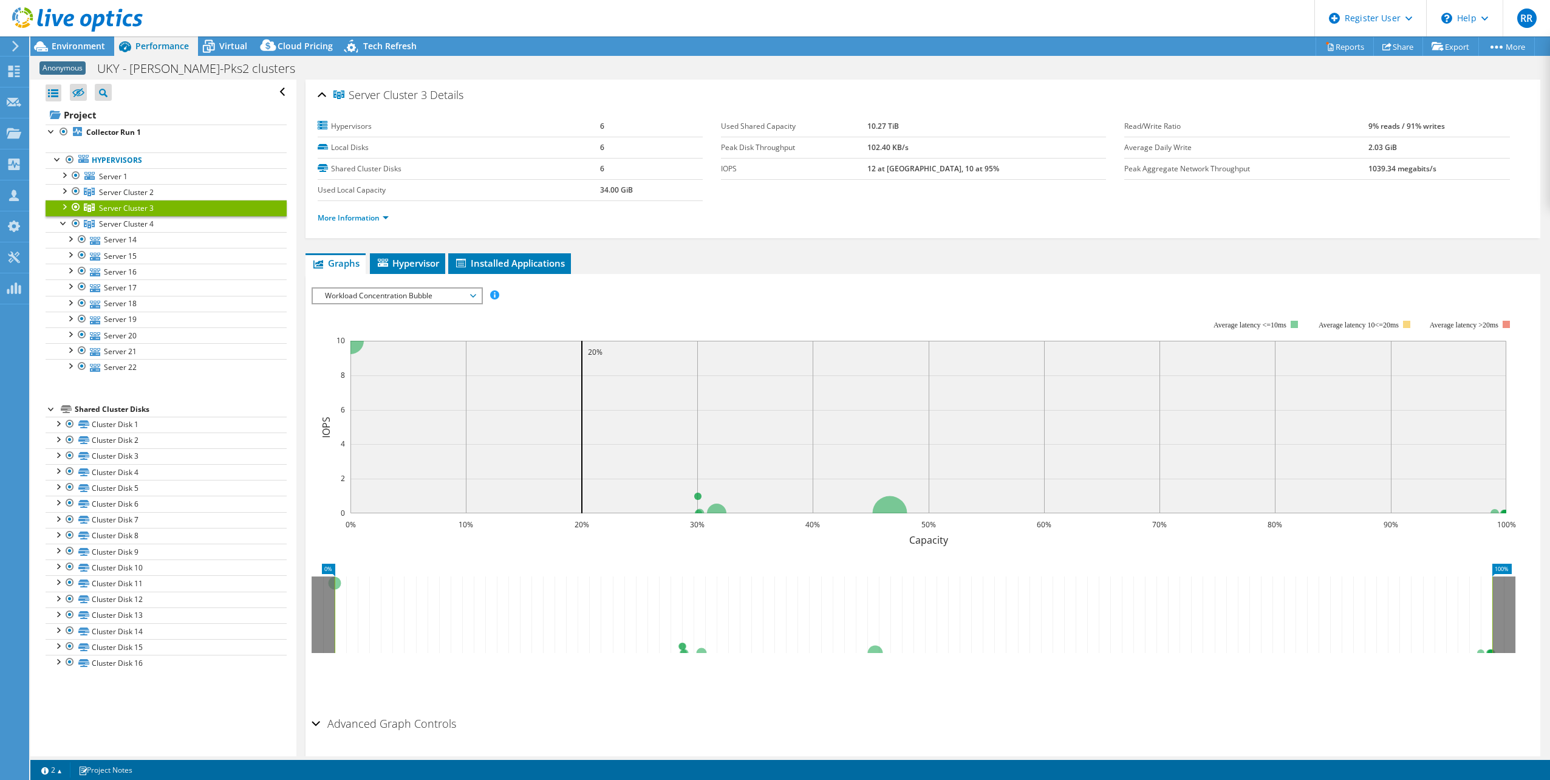
click at [62, 205] on div at bounding box center [64, 206] width 12 height 12
click at [61, 206] on div at bounding box center [64, 206] width 12 height 12
click at [414, 263] on span "Hypervisor" at bounding box center [407, 263] width 63 height 12
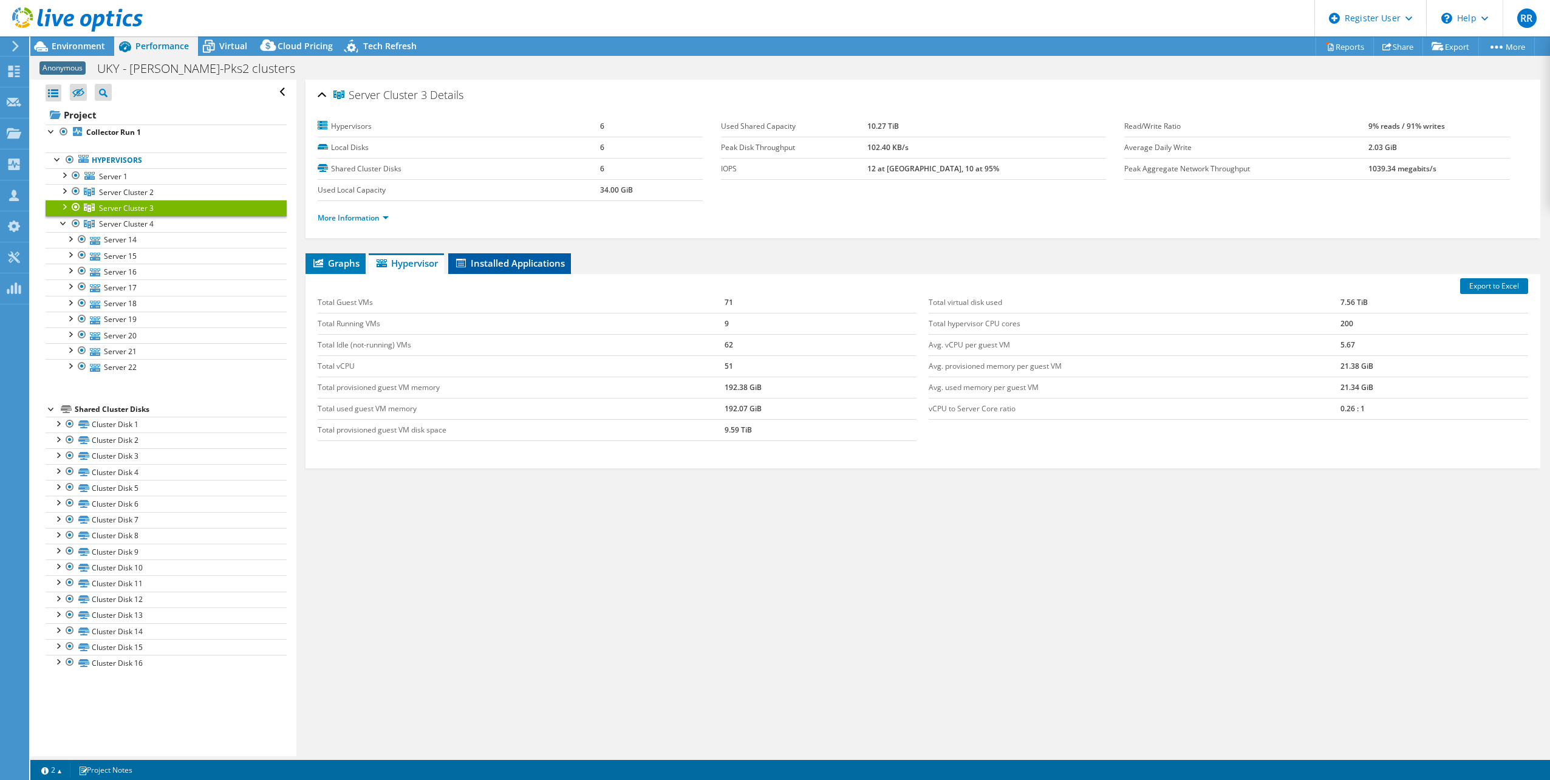
click at [497, 261] on span "Installed Applications" at bounding box center [509, 263] width 111 height 12
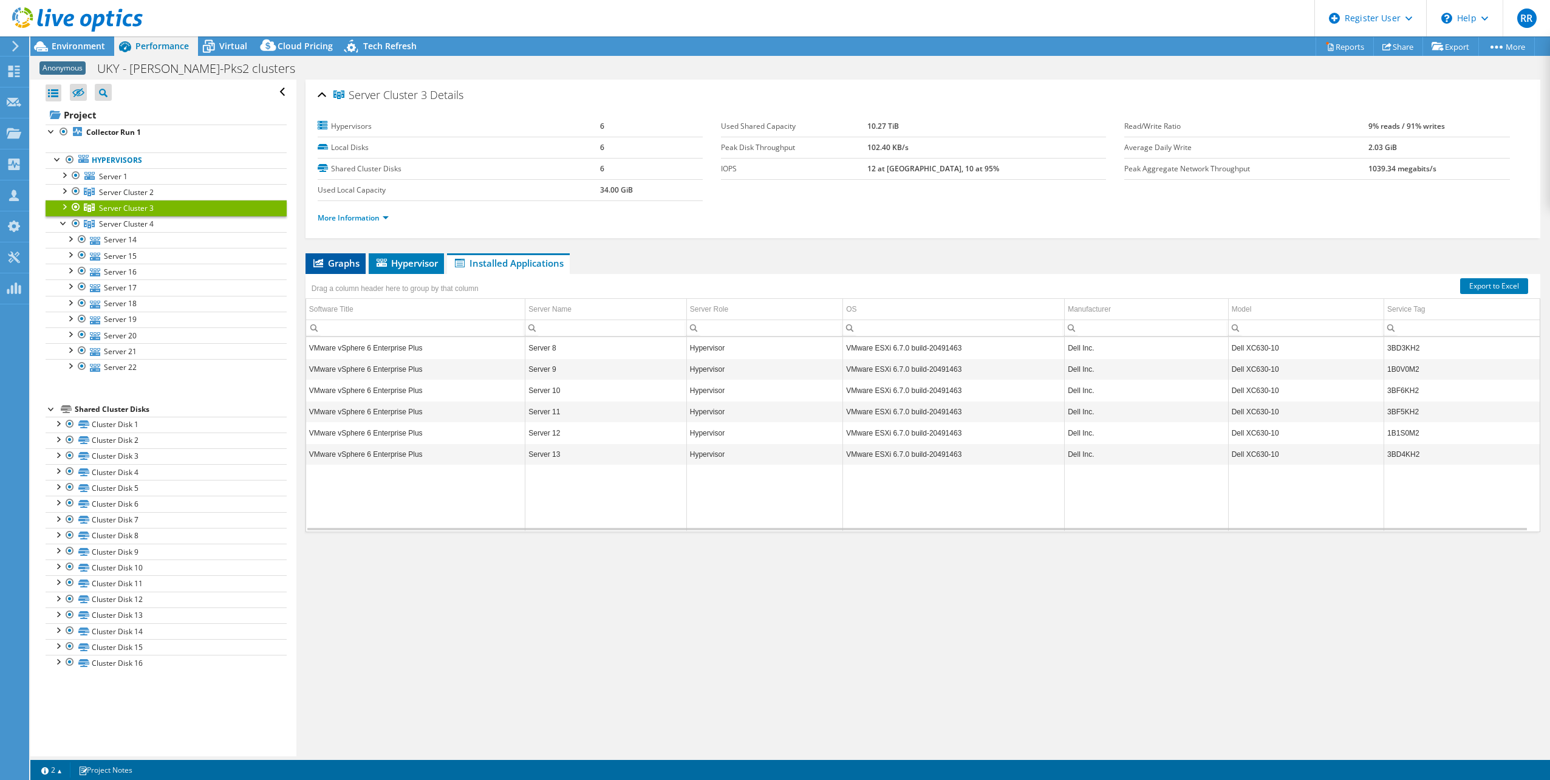
click at [332, 261] on span "Graphs" at bounding box center [336, 263] width 48 height 12
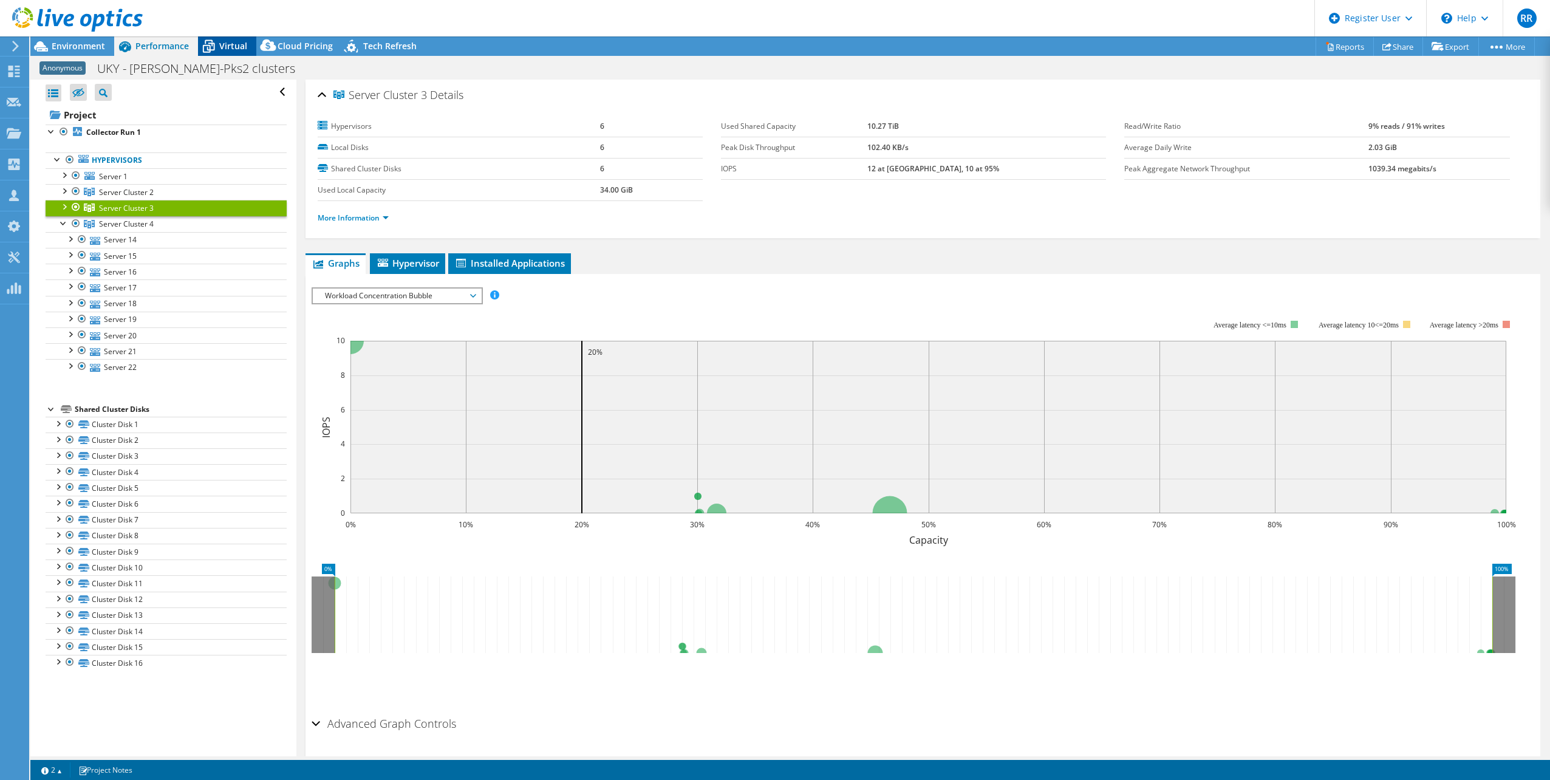
click at [218, 45] on icon at bounding box center [208, 46] width 21 height 21
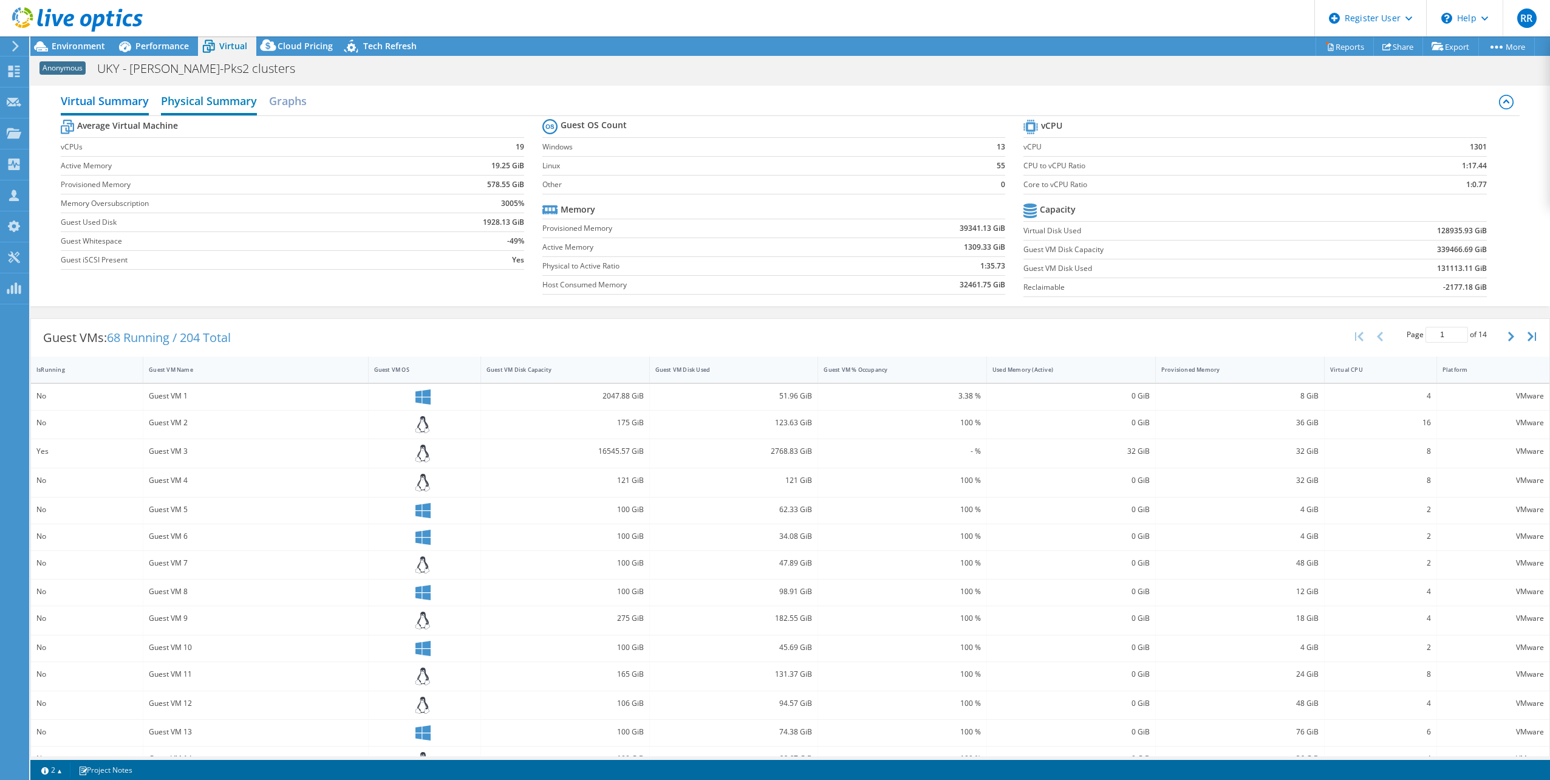
click at [206, 97] on h2 "Physical Summary" at bounding box center [209, 102] width 96 height 27
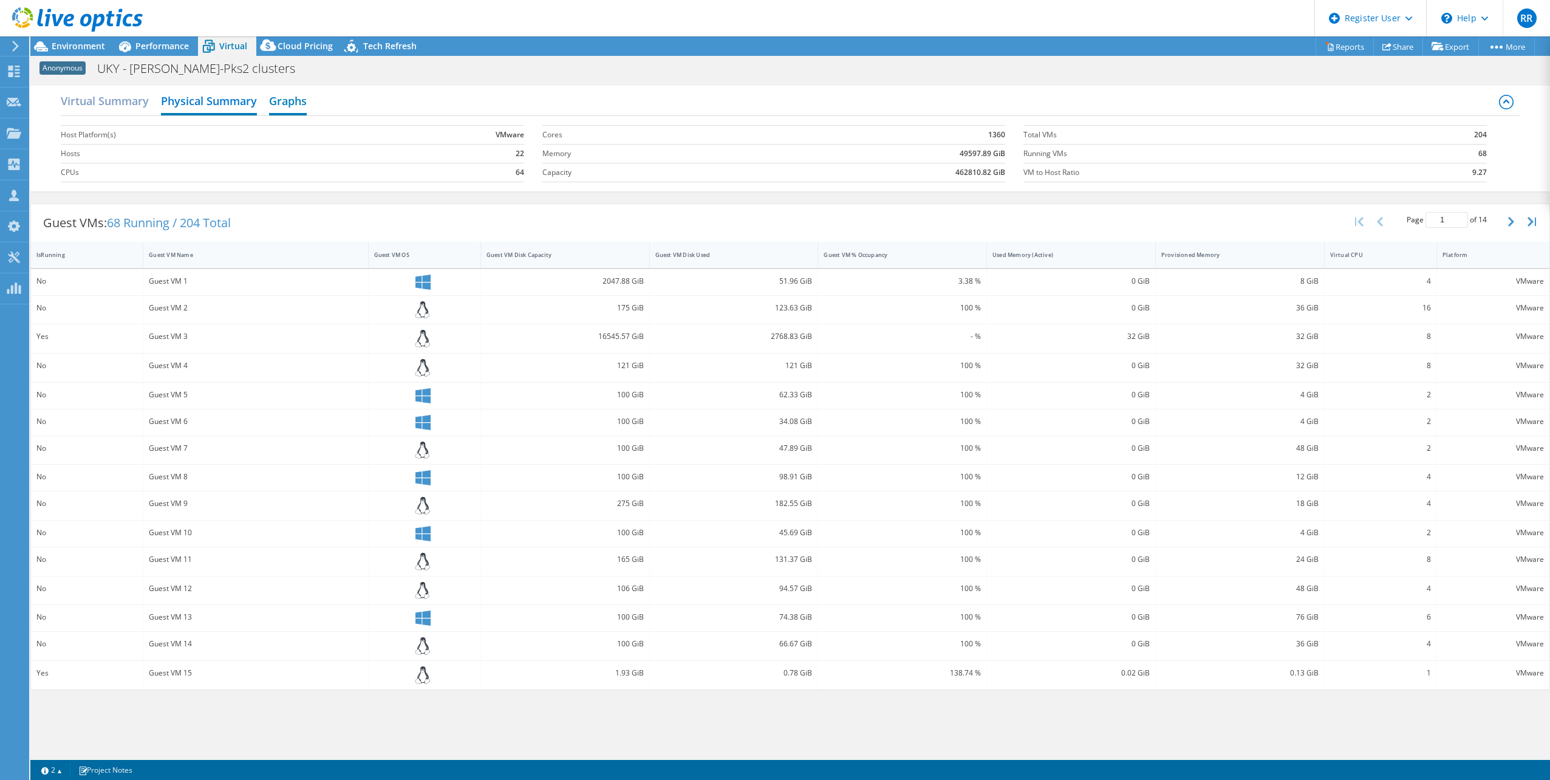
click at [282, 101] on h2 "Graphs" at bounding box center [288, 102] width 38 height 27
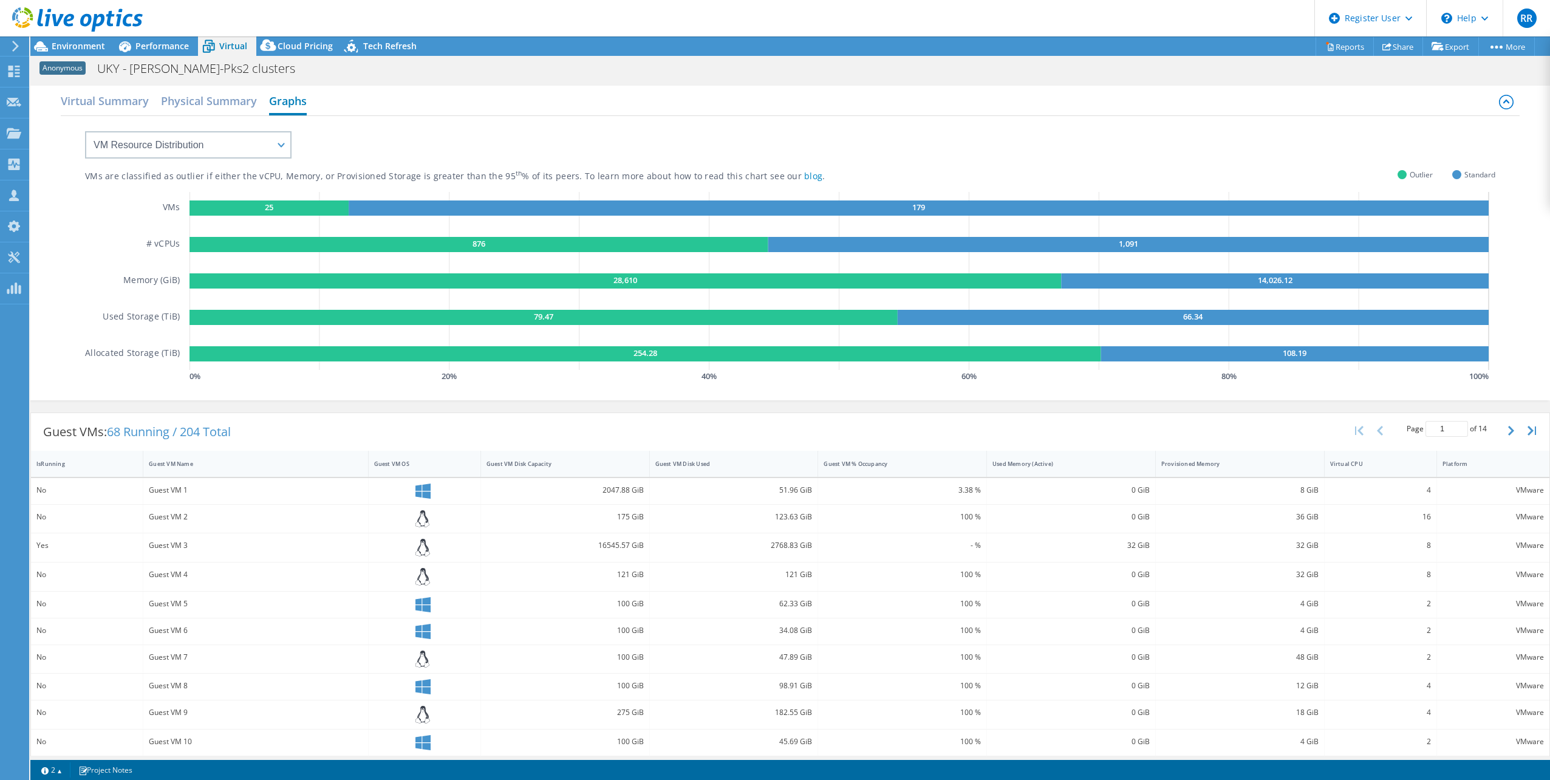
click at [282, 101] on h2 "Graphs" at bounding box center [288, 102] width 38 height 27
click at [236, 103] on h2 "Physical Summary" at bounding box center [209, 102] width 96 height 27
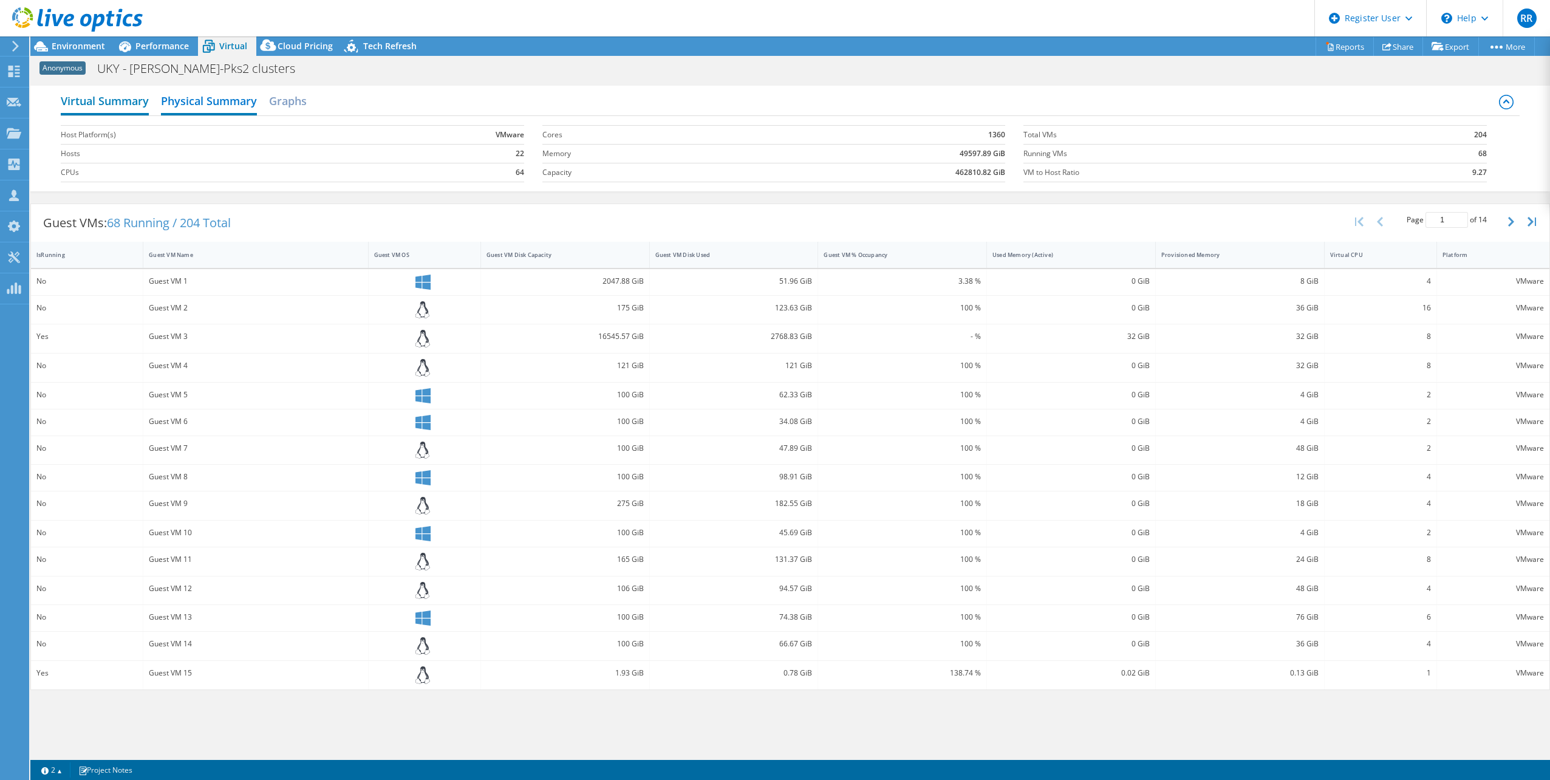
click at [133, 105] on h2 "Virtual Summary" at bounding box center [105, 102] width 88 height 27
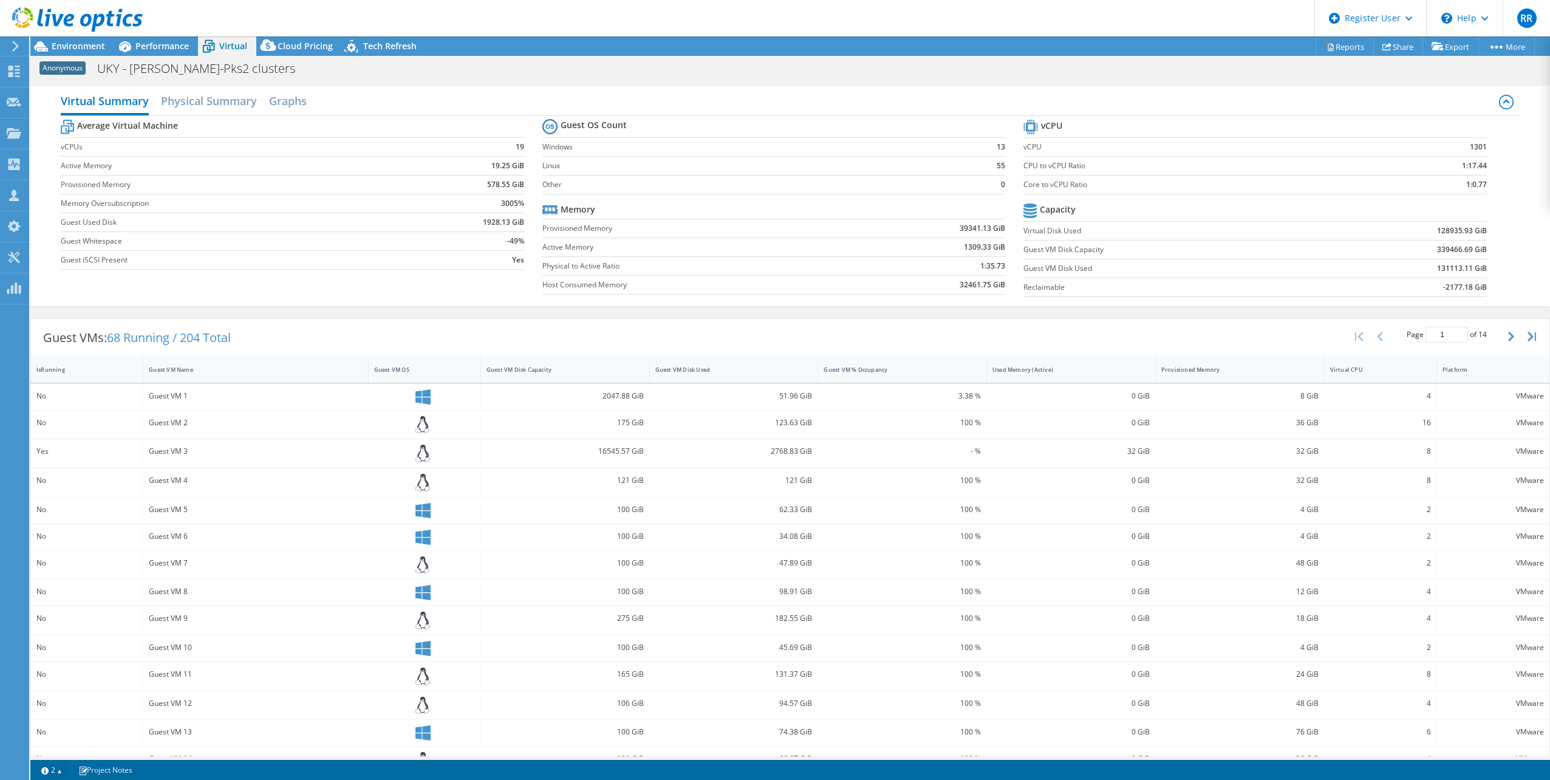
click at [231, 49] on span "Virtual" at bounding box center [233, 46] width 28 height 12
click at [165, 47] on span "Performance" at bounding box center [161, 46] width 53 height 12
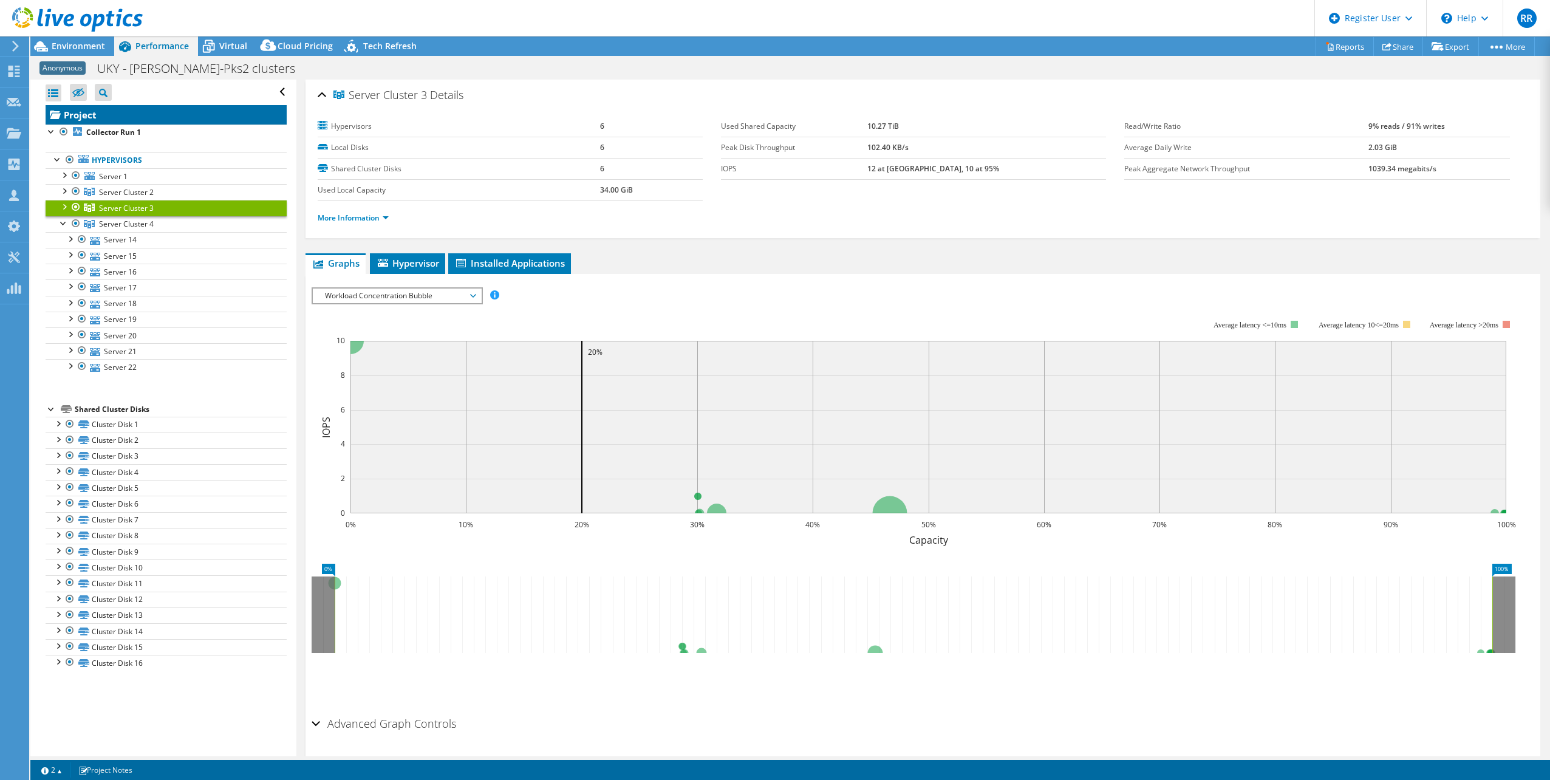
click at [67, 114] on link "Project" at bounding box center [166, 114] width 241 height 19
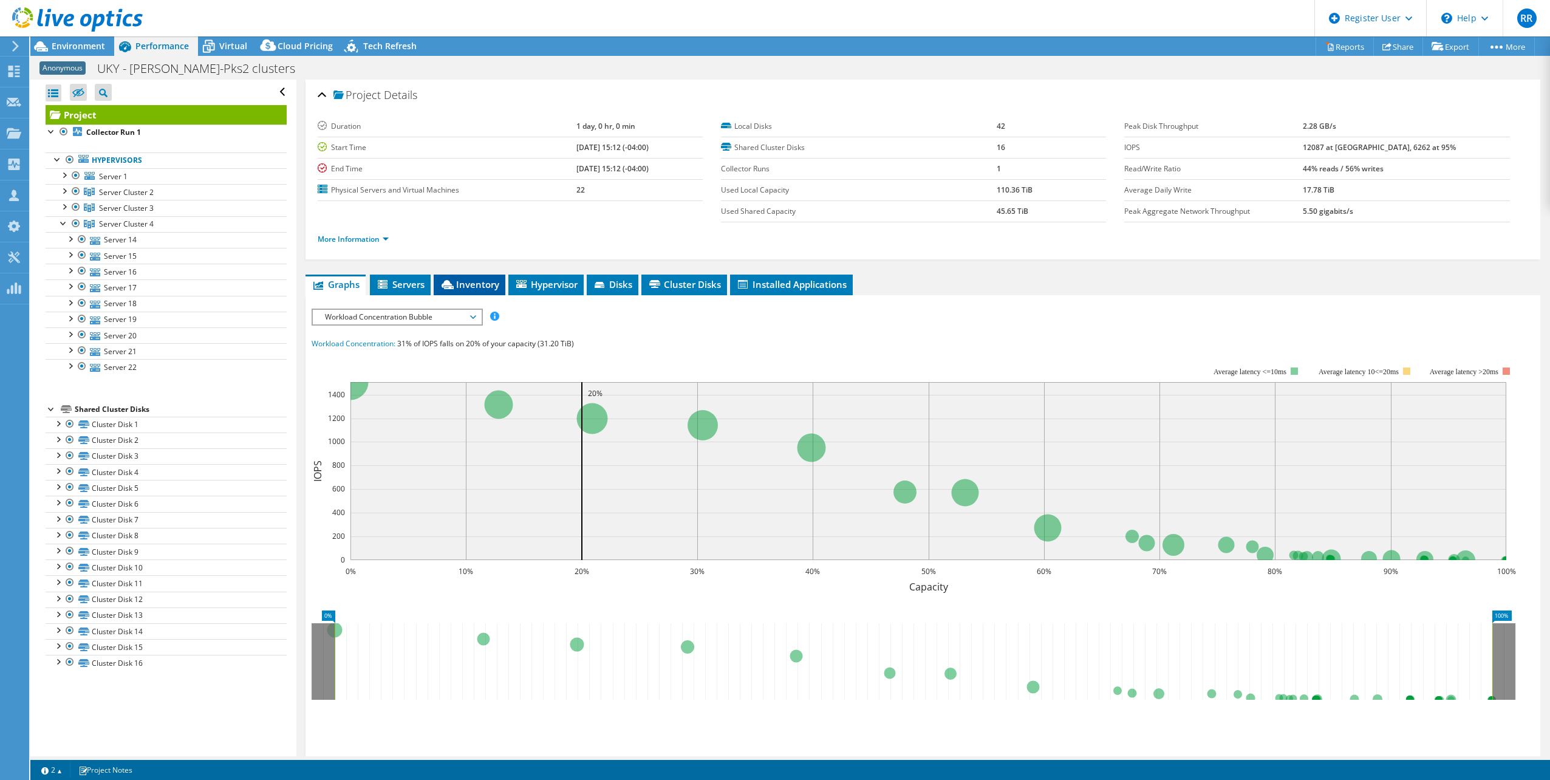
click at [485, 283] on span "Inventory" at bounding box center [470, 284] width 60 height 12
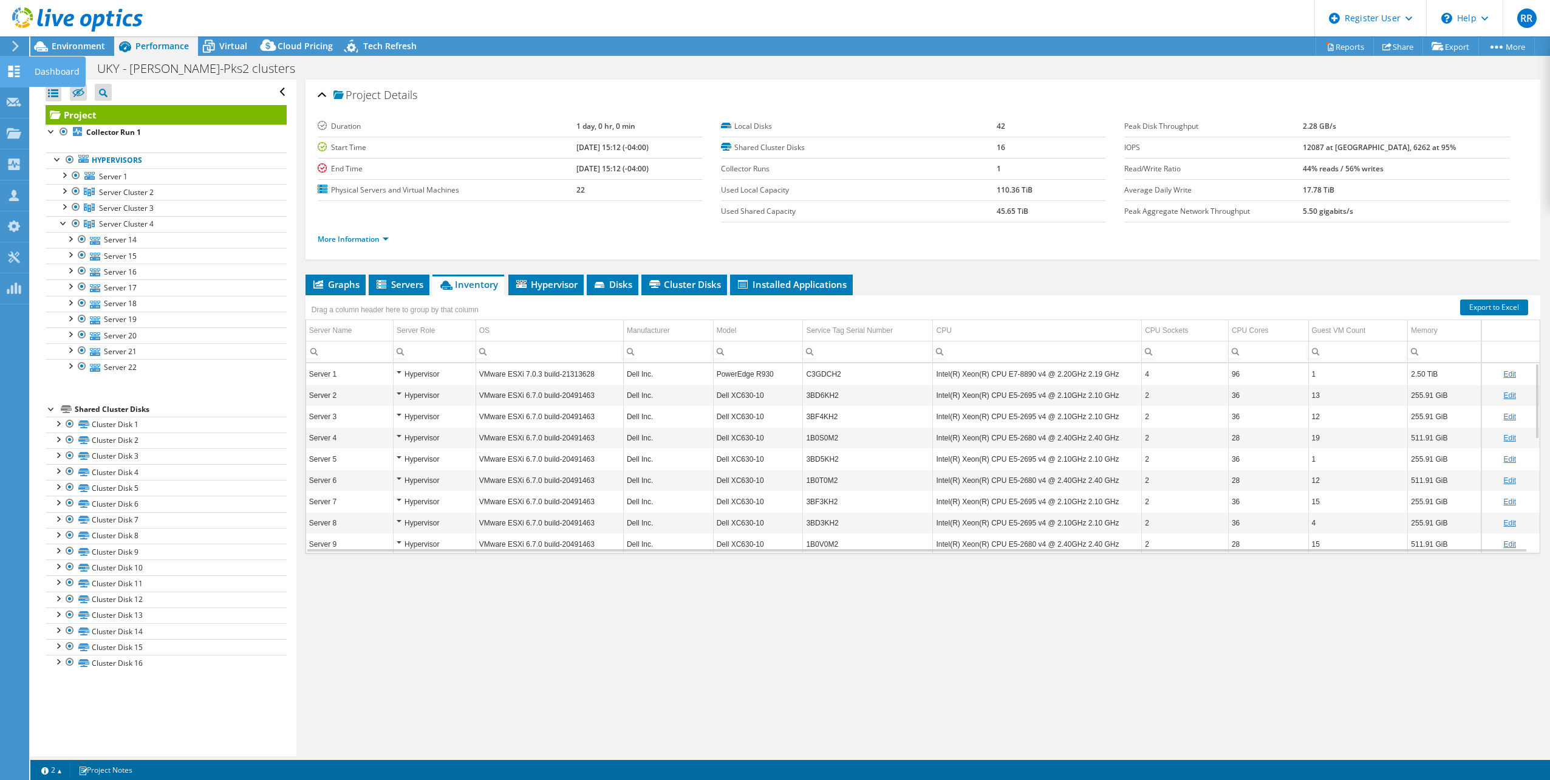
click at [18, 69] on use at bounding box center [15, 72] width 12 height 12
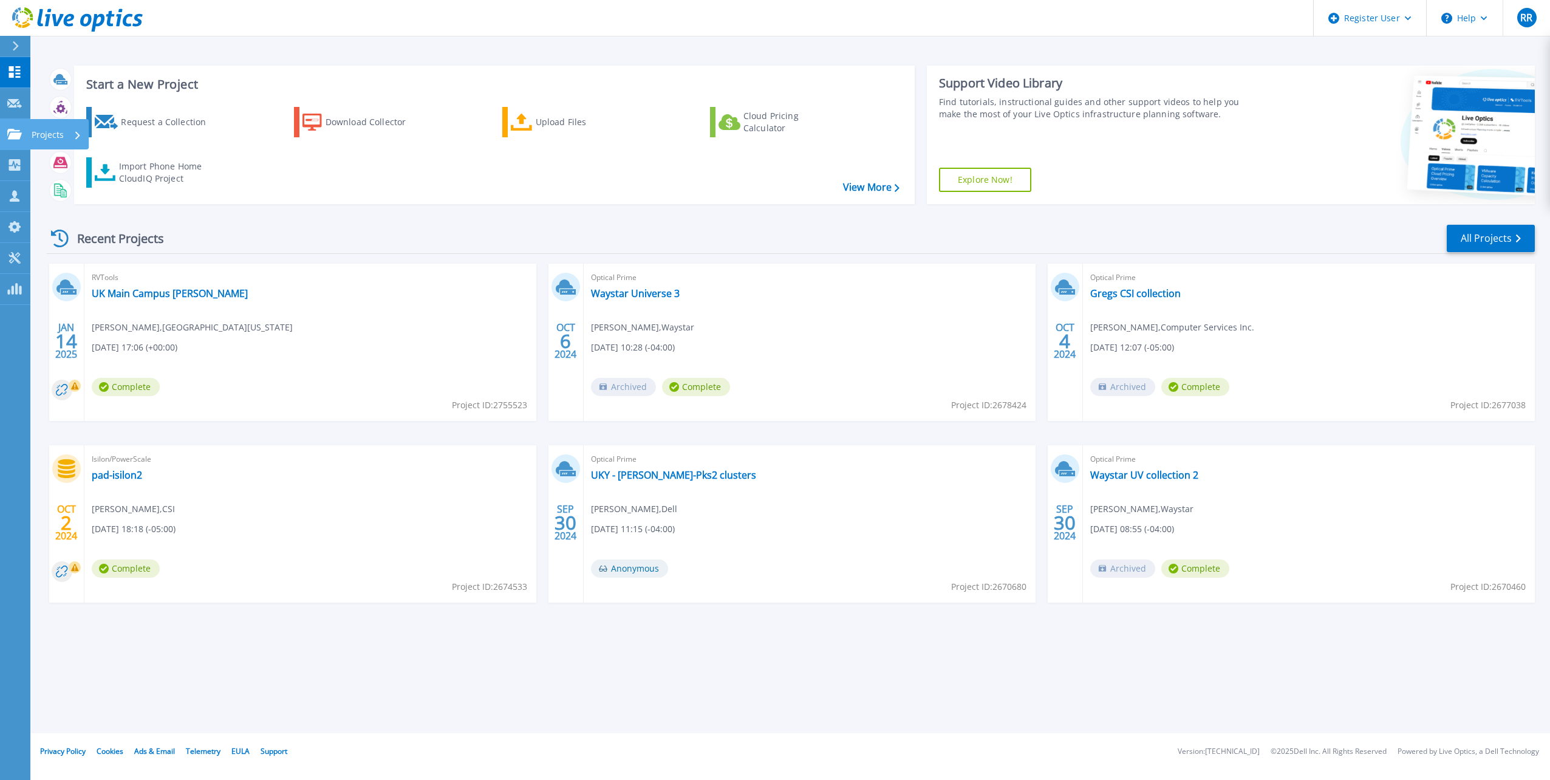
click at [50, 135] on p "Projects" at bounding box center [48, 135] width 32 height 32
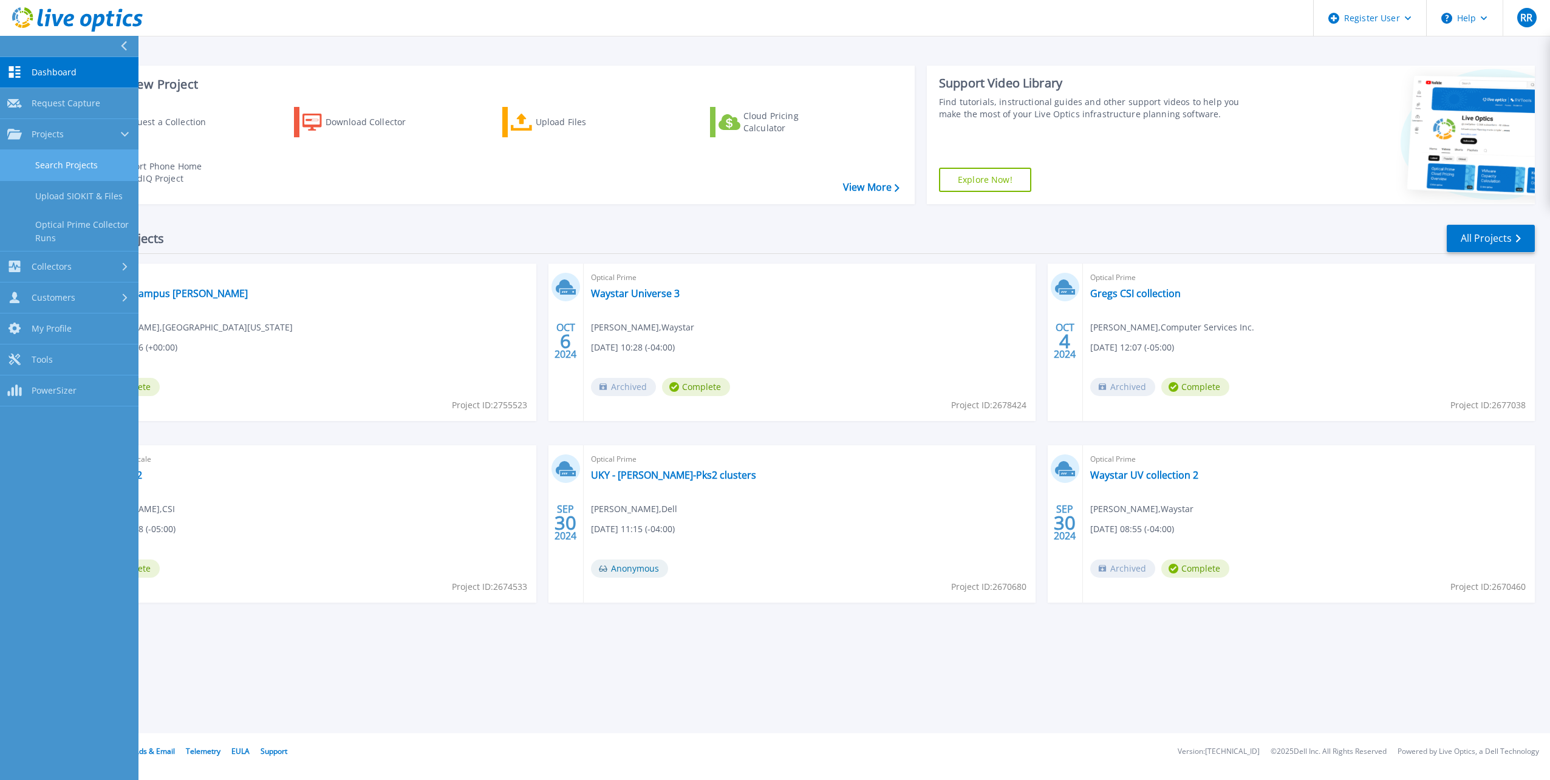
click at [91, 160] on link "Search Projects" at bounding box center [69, 165] width 139 height 31
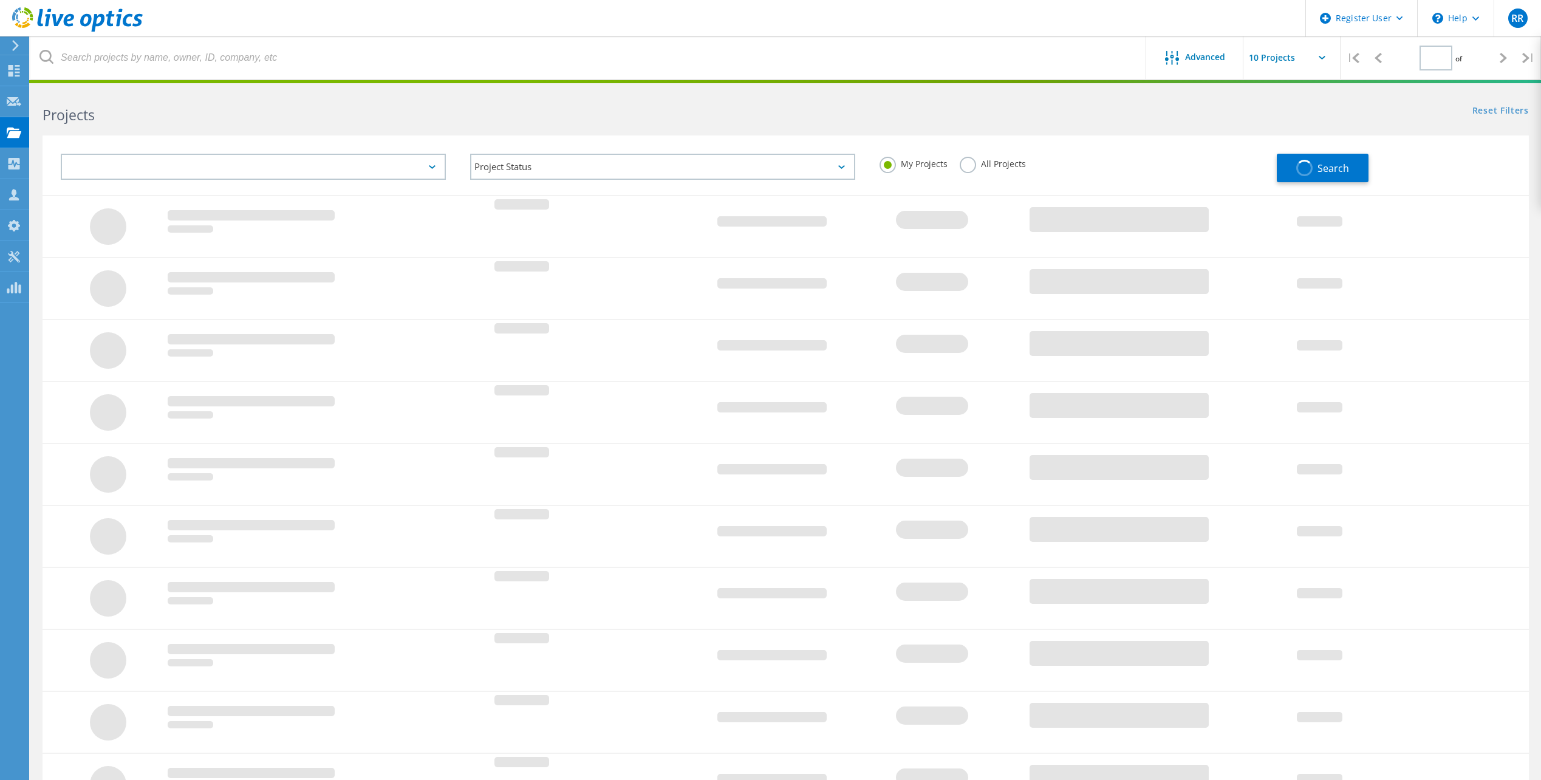
type input "1"
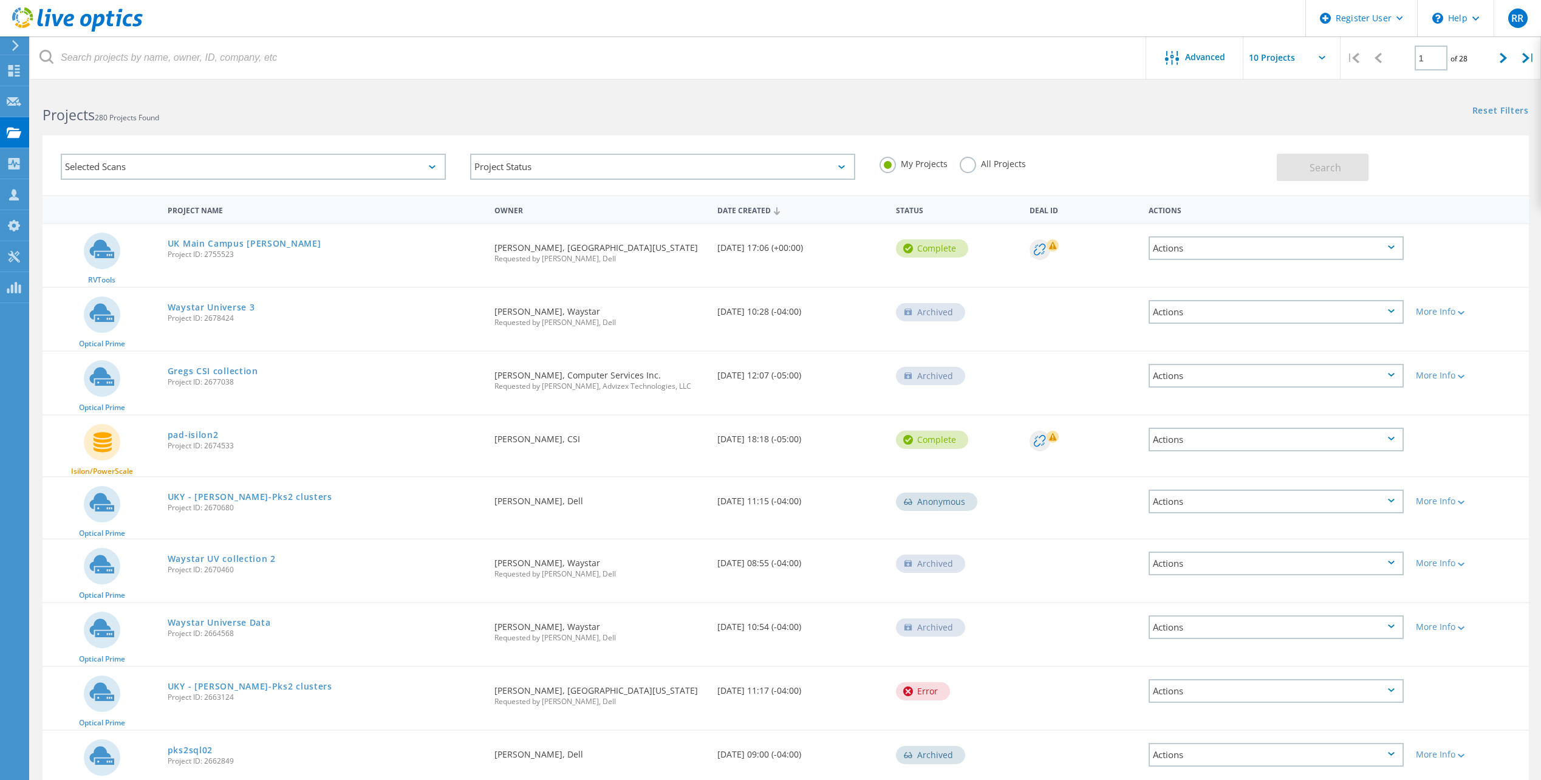
click at [401, 165] on div "Selected Scans" at bounding box center [253, 167] width 385 height 26
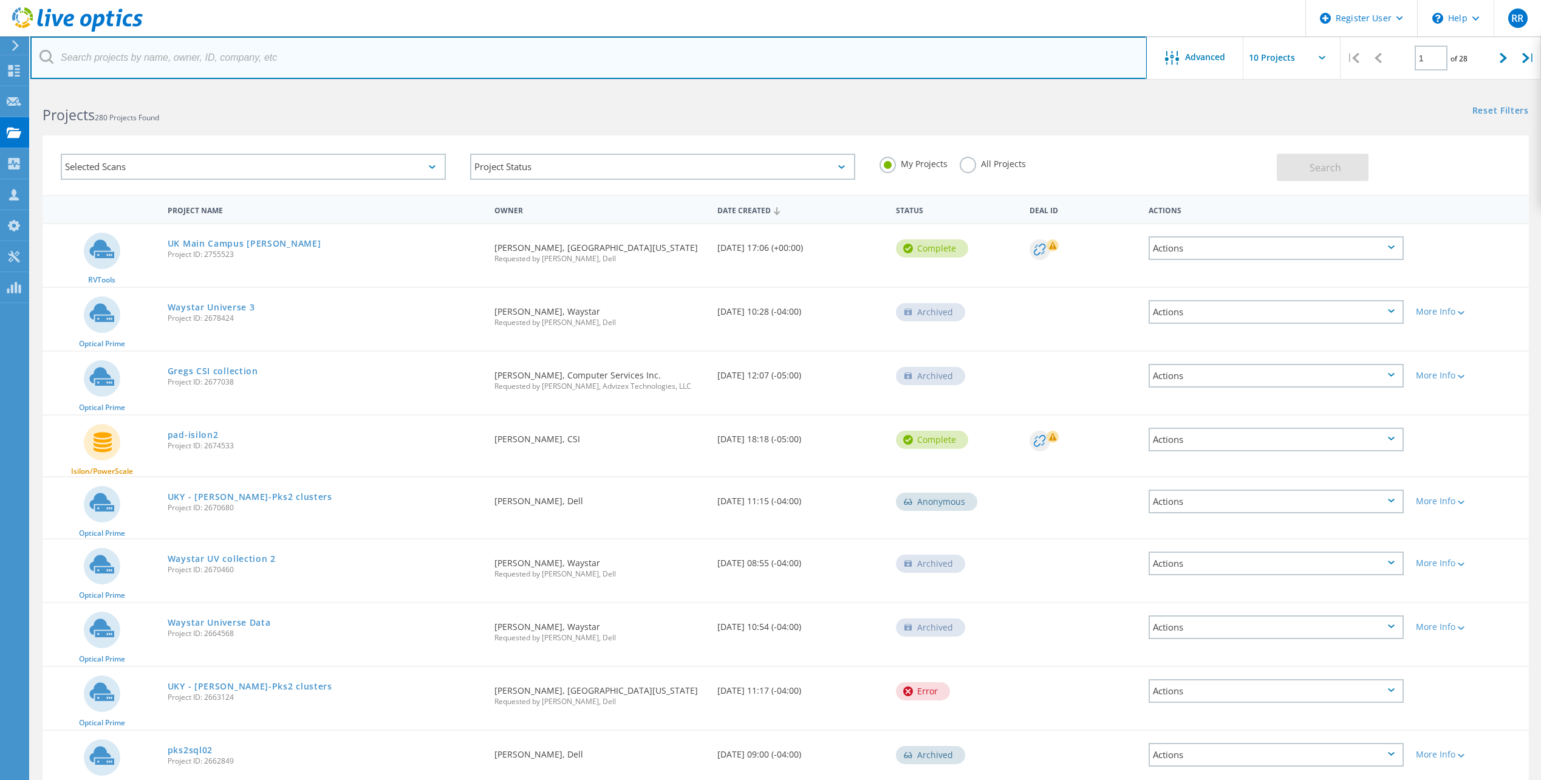
click at [165, 55] on input "text" at bounding box center [588, 57] width 1117 height 43
type input "[EMAIL_ADDRESS][DOMAIN_NAME]"
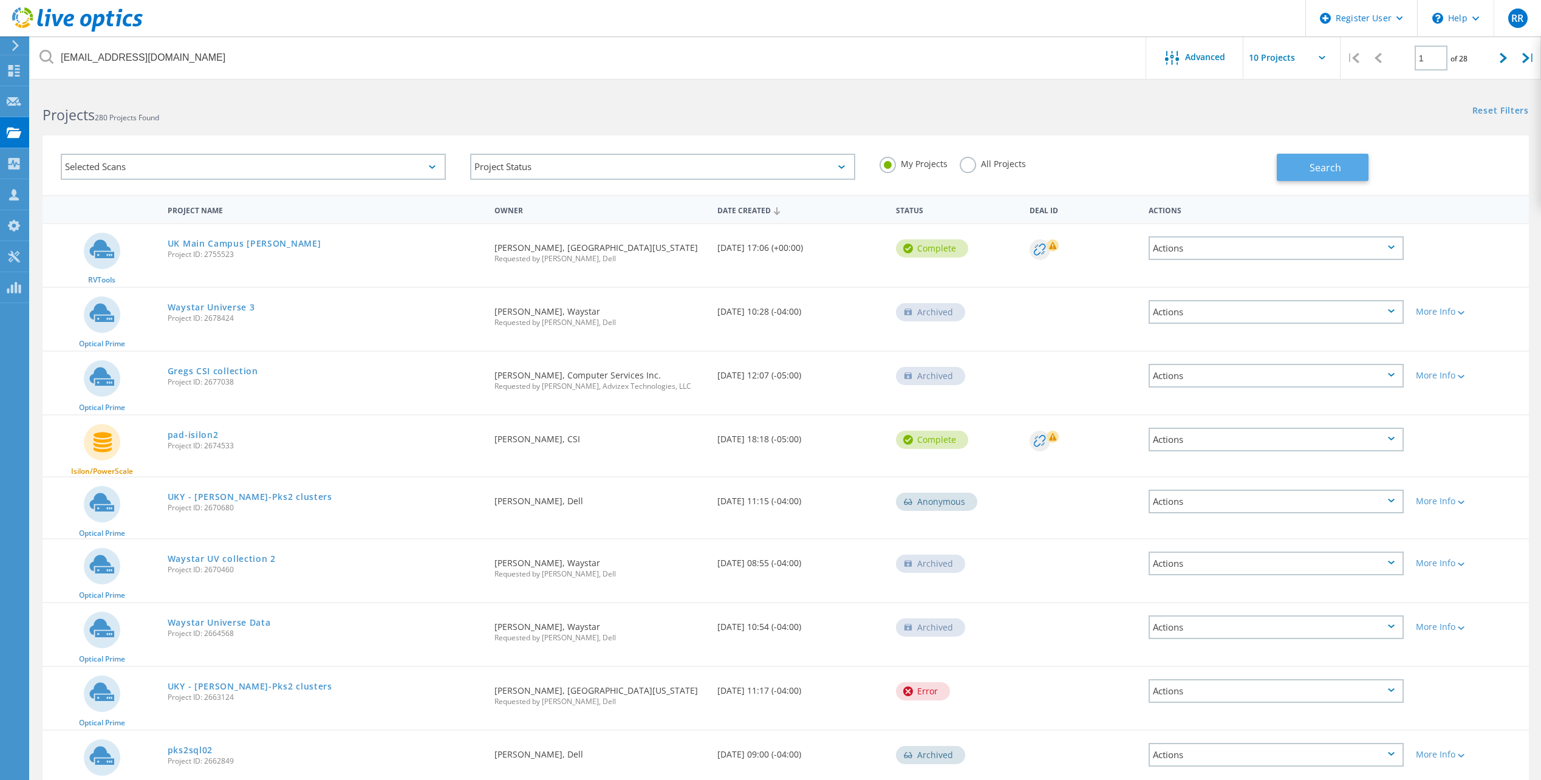
click at [1351, 161] on button "Search" at bounding box center [1323, 167] width 92 height 27
